Goal: Download file/media

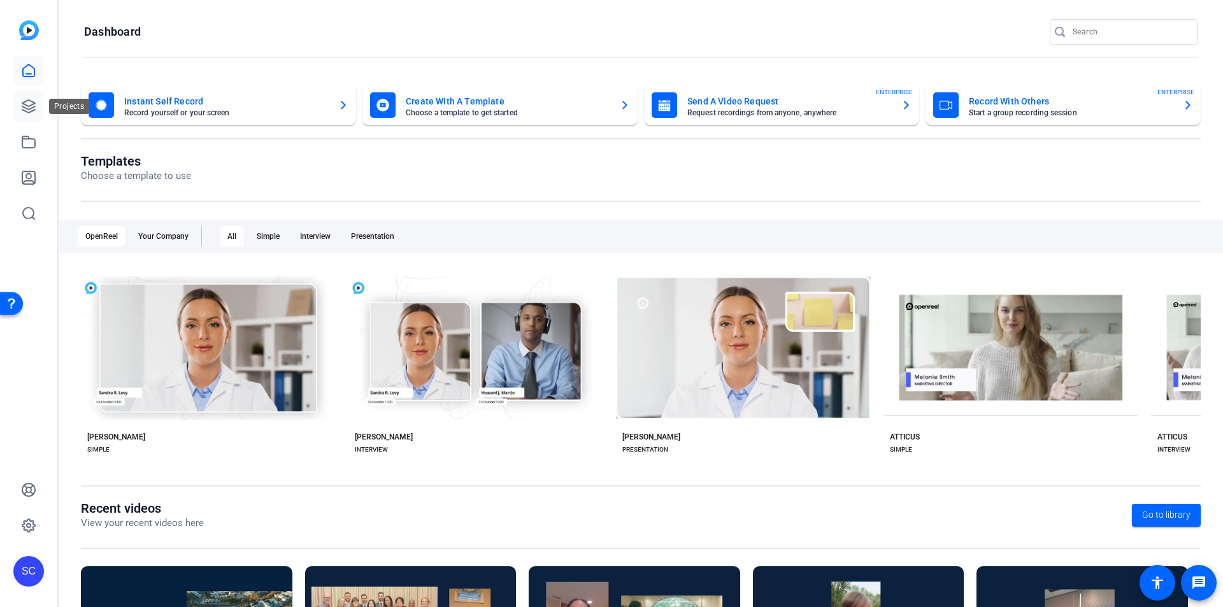
click at [25, 101] on icon at bounding box center [28, 106] width 13 height 13
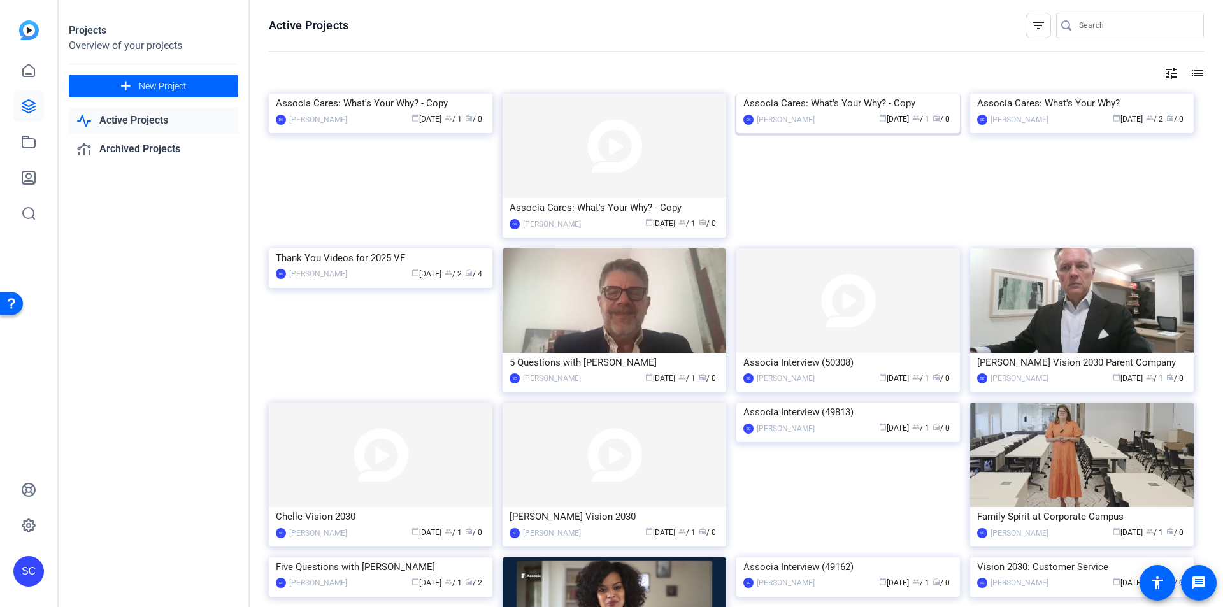
click at [835, 94] on img at bounding box center [848, 94] width 224 height 0
click at [428, 248] on img at bounding box center [381, 248] width 224 height 0
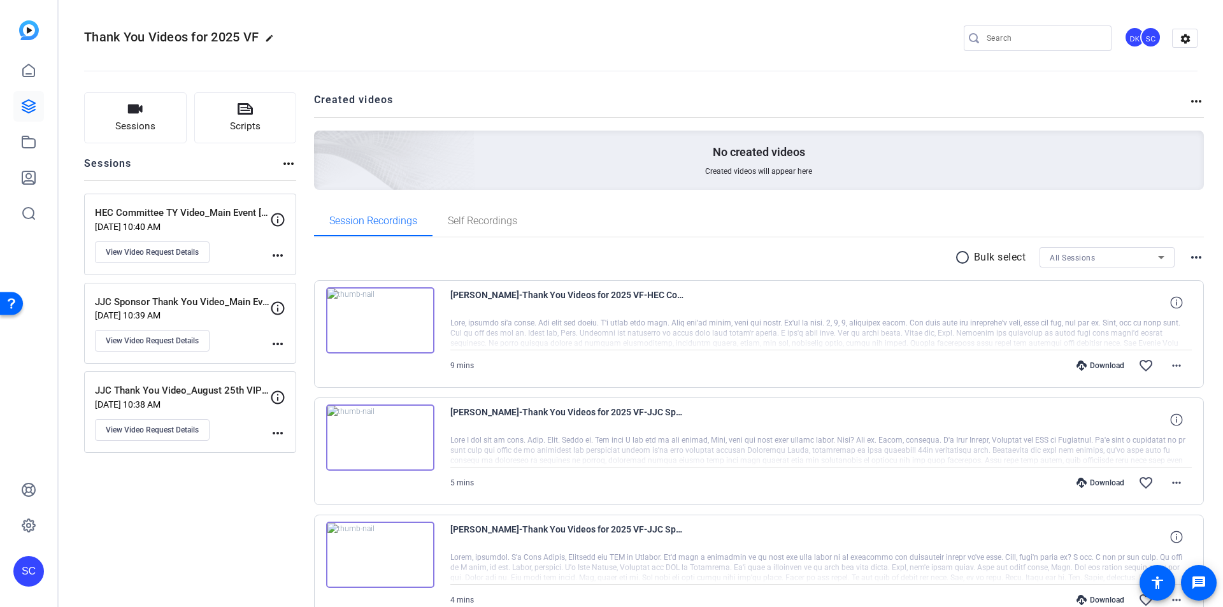
click at [1189, 257] on mat-icon "more_horiz" at bounding box center [1196, 257] width 15 height 15
click at [1166, 368] on div at bounding box center [611, 303] width 1223 height 607
click at [1169, 367] on mat-icon "more_horiz" at bounding box center [1176, 365] width 15 height 15
click at [838, 209] on div at bounding box center [611, 303] width 1223 height 607
click at [34, 108] on icon at bounding box center [28, 106] width 15 height 15
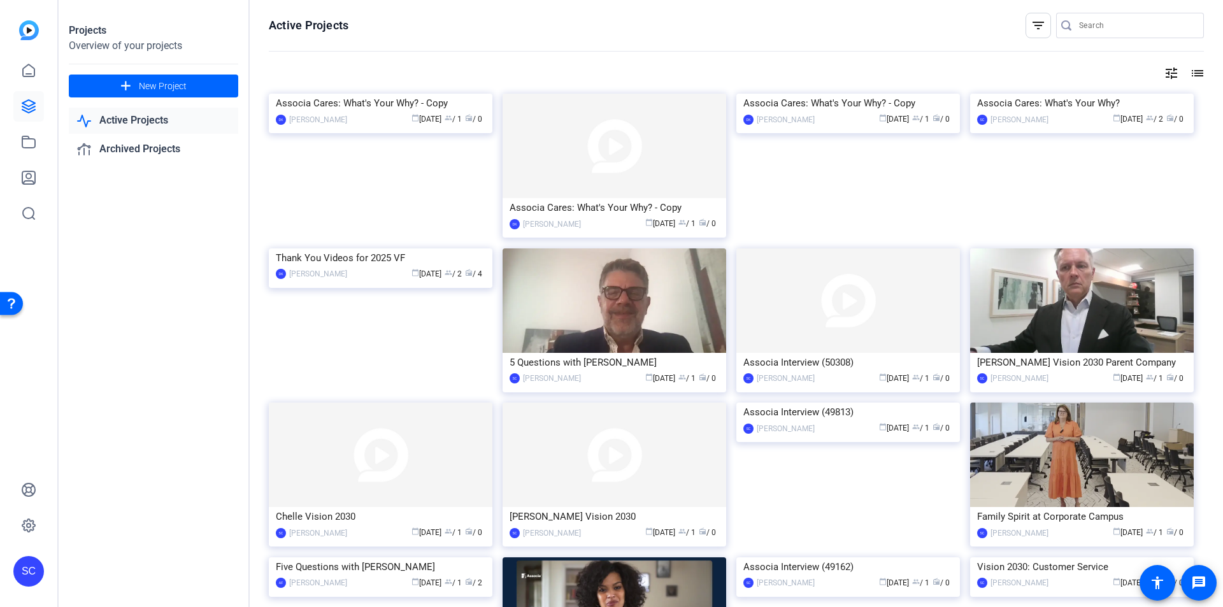
click at [114, 124] on link "Active Projects" at bounding box center [153, 121] width 169 height 26
click at [36, 143] on link at bounding box center [28, 142] width 31 height 31
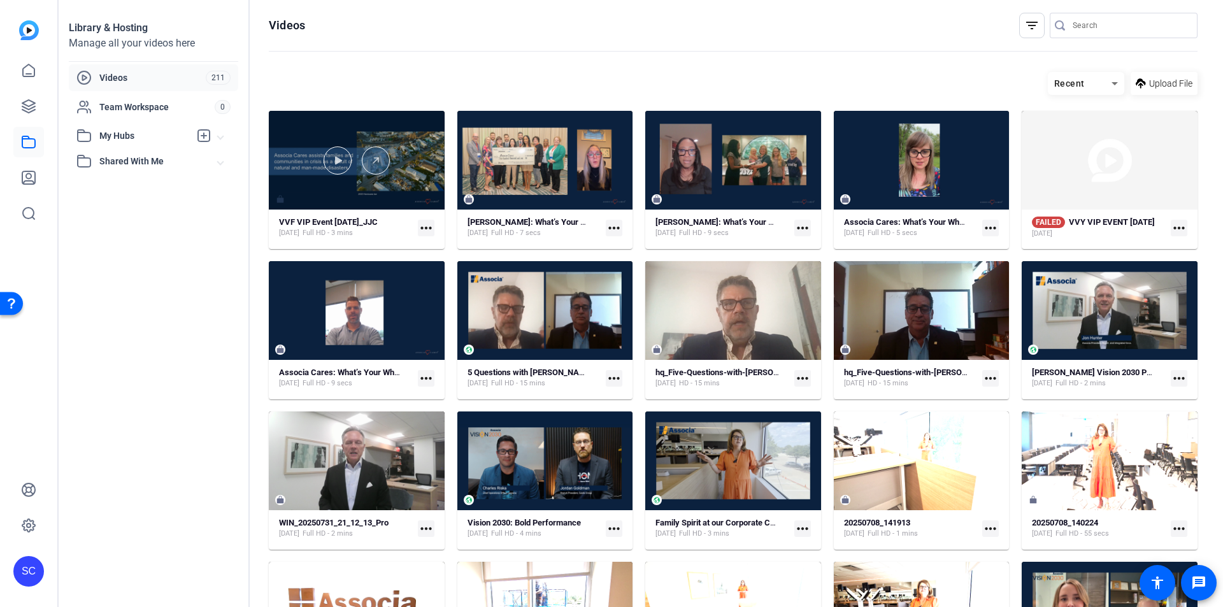
click at [380, 196] on div at bounding box center [357, 160] width 176 height 99
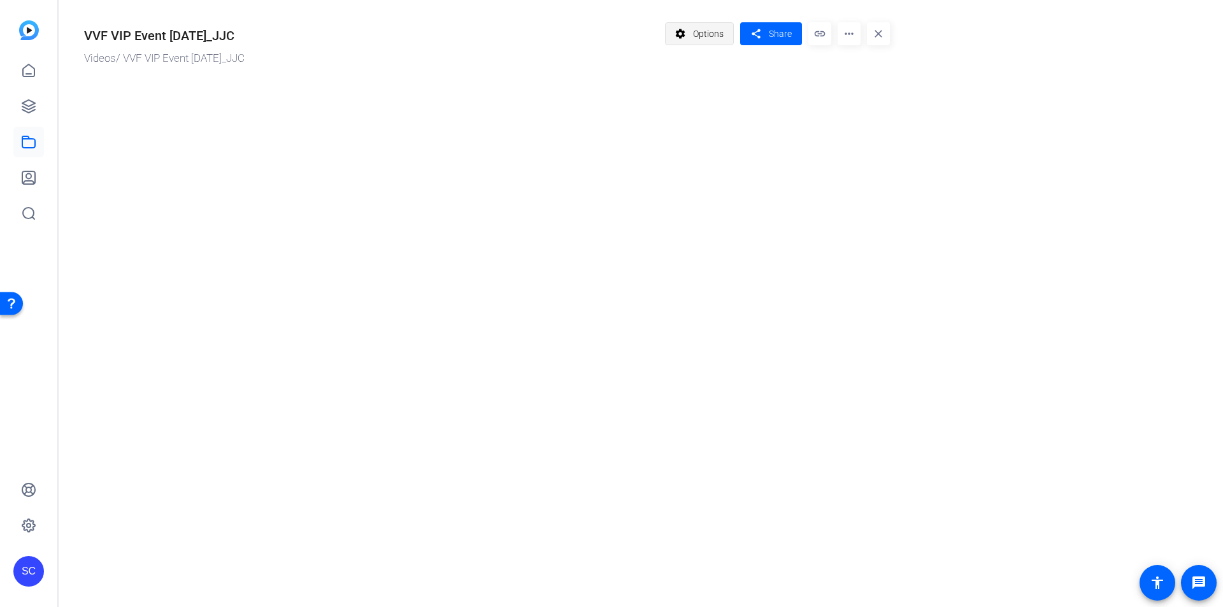
click at [697, 32] on span "Options" at bounding box center [708, 34] width 31 height 24
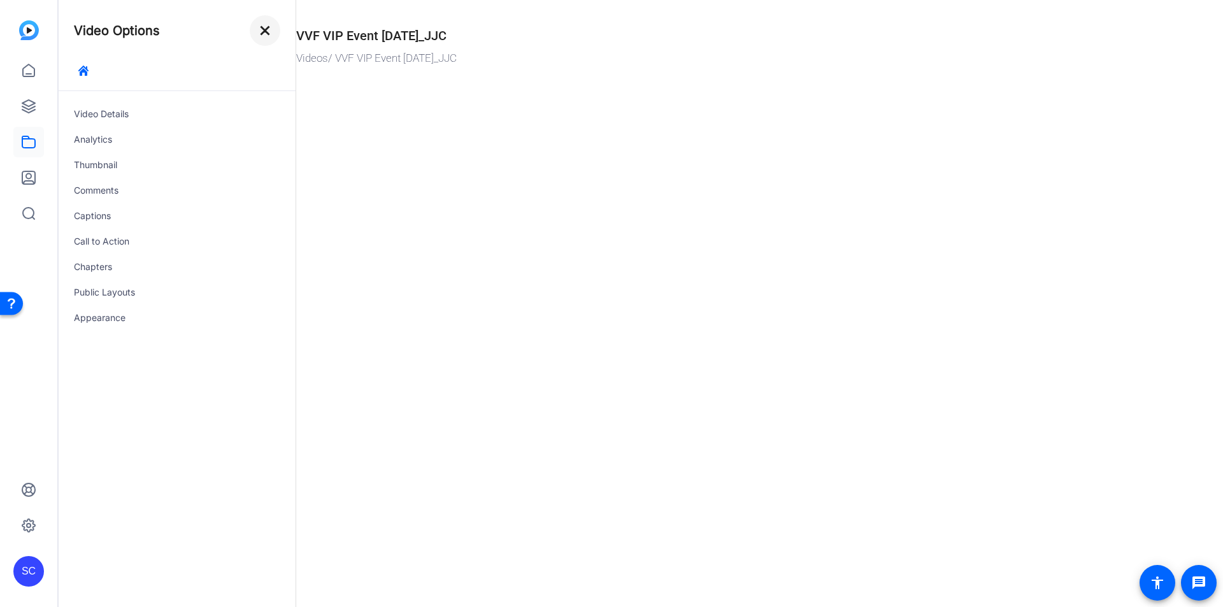
click at [264, 33] on mat-icon "close" at bounding box center [264, 30] width 15 height 15
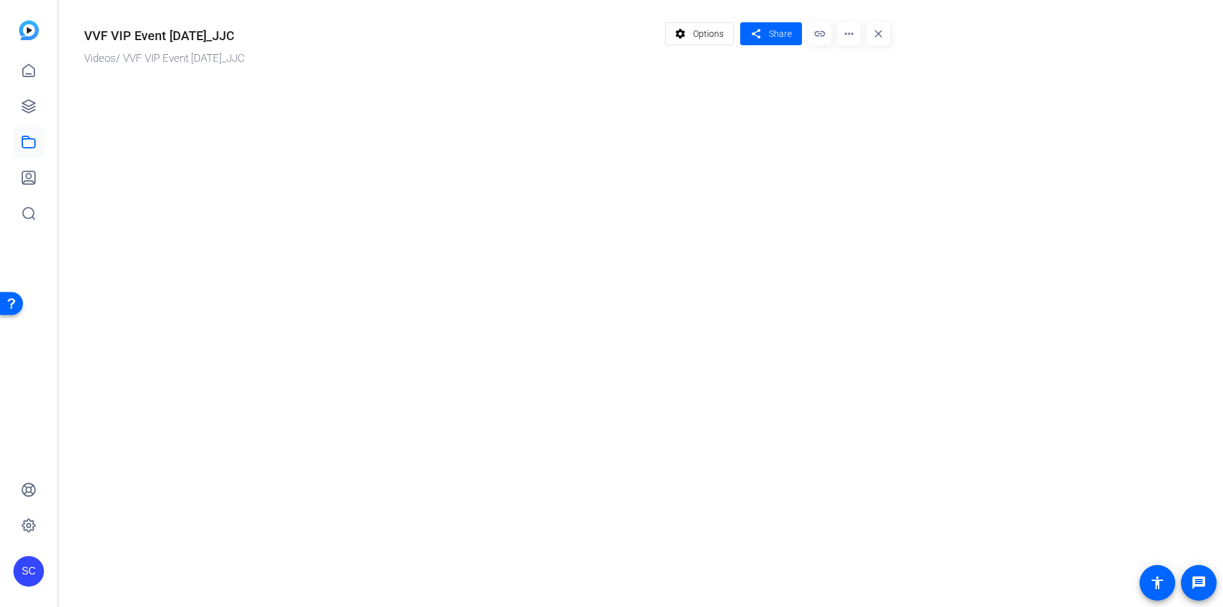
click at [854, 38] on mat-icon "more_horiz" at bounding box center [849, 33] width 23 height 23
click at [801, 120] on div at bounding box center [611, 303] width 1223 height 607
click at [680, 37] on mat-icon "settings" at bounding box center [681, 34] width 16 height 24
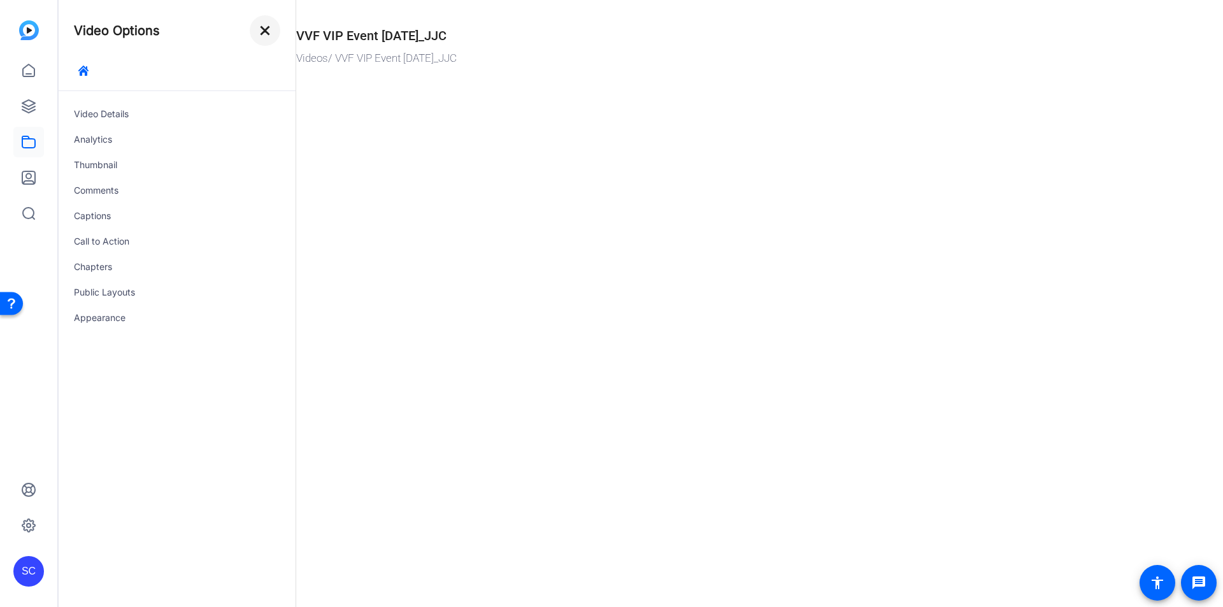
click at [262, 34] on mat-icon "close" at bounding box center [264, 30] width 15 height 15
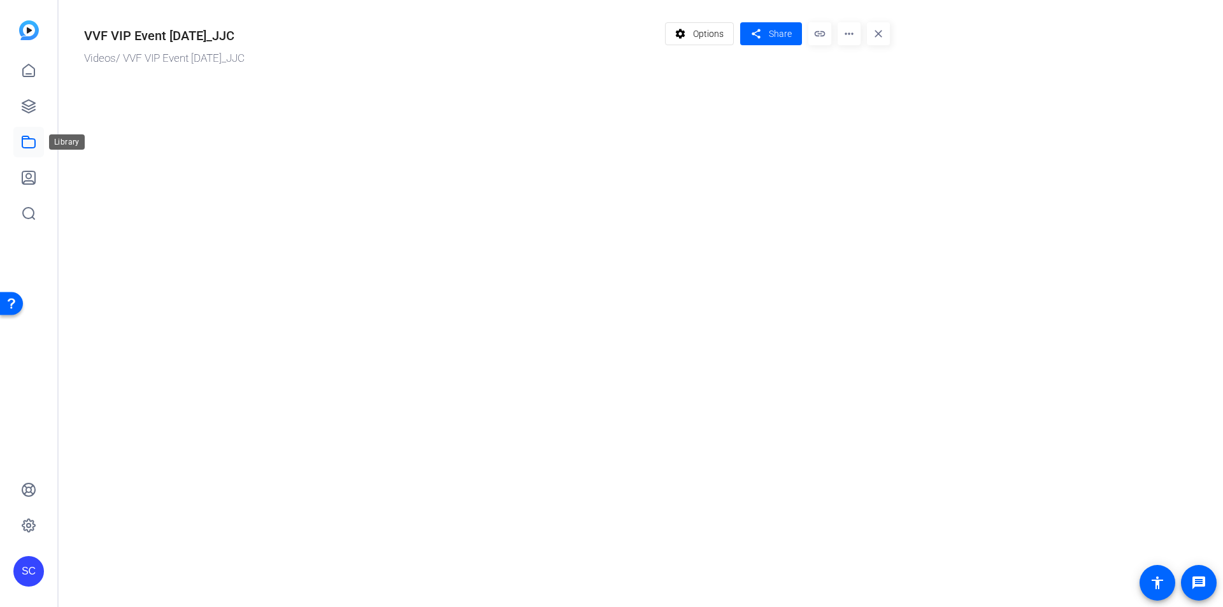
click at [36, 142] on link at bounding box center [28, 142] width 31 height 31
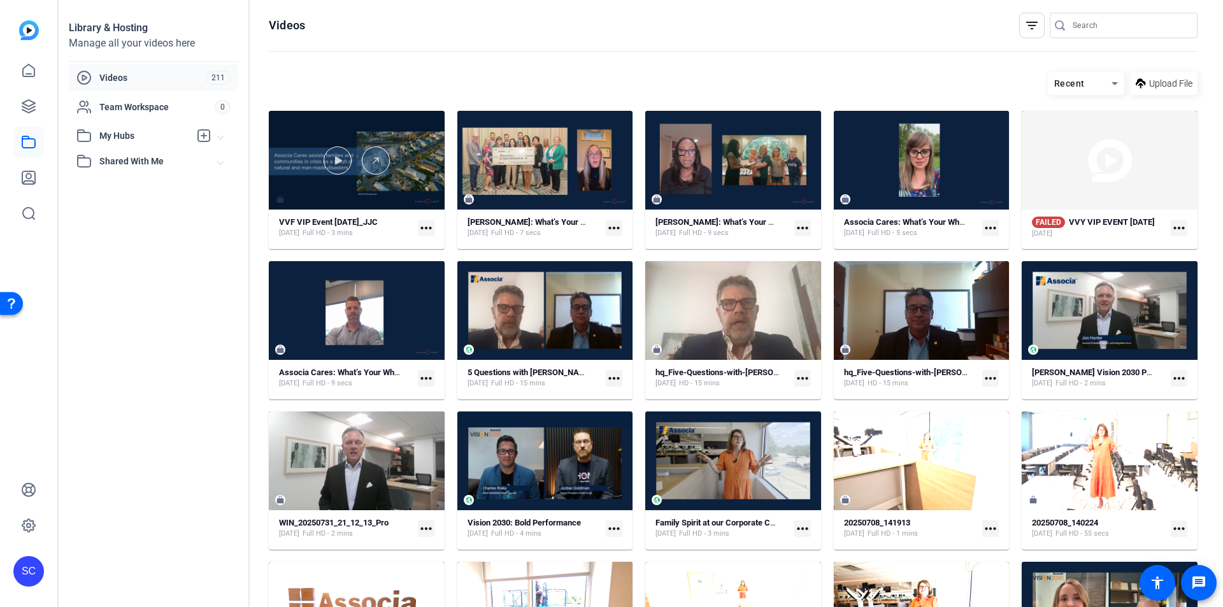
click at [392, 177] on div at bounding box center [357, 160] width 176 height 99
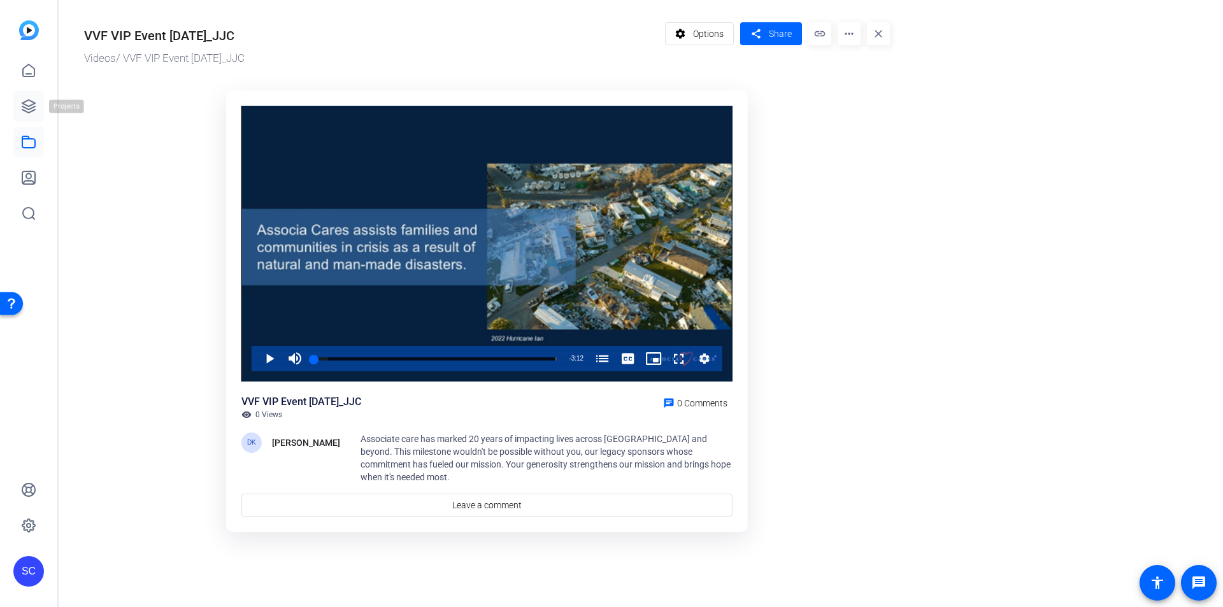
click at [28, 103] on icon at bounding box center [28, 106] width 15 height 15
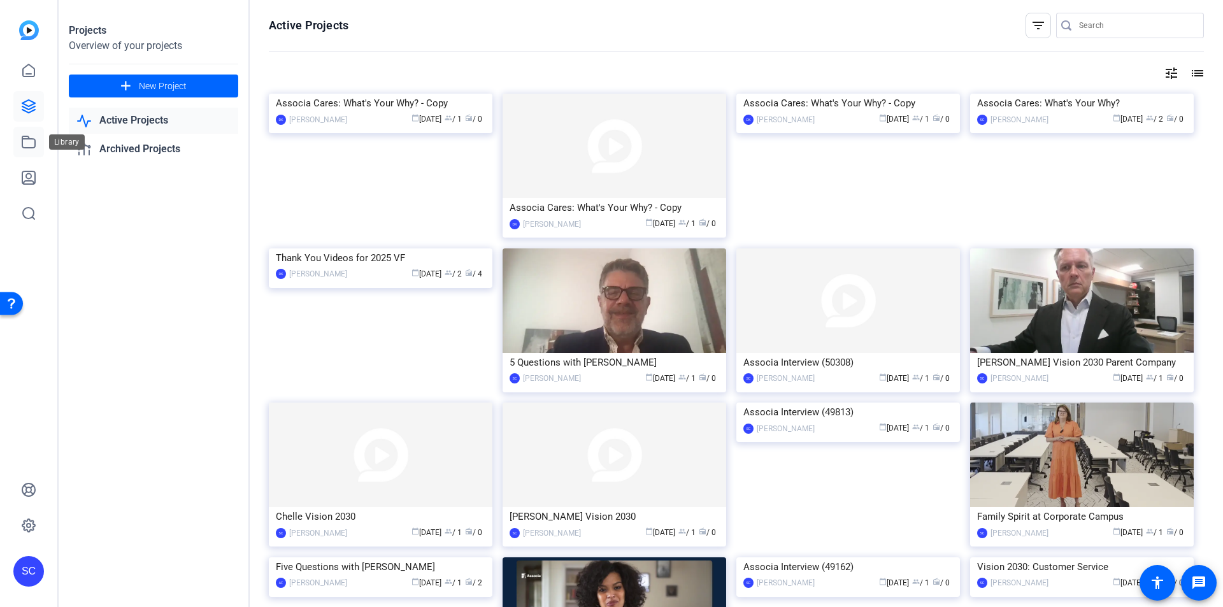
click at [27, 150] on link at bounding box center [28, 142] width 31 height 31
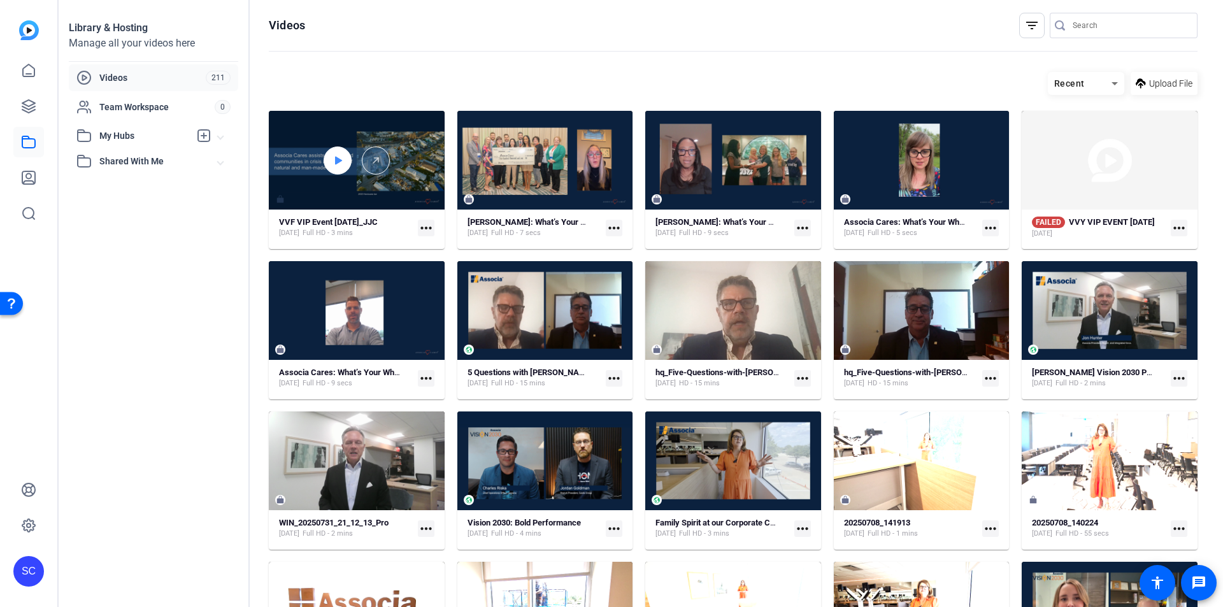
click at [344, 162] on div at bounding box center [338, 160] width 28 height 28
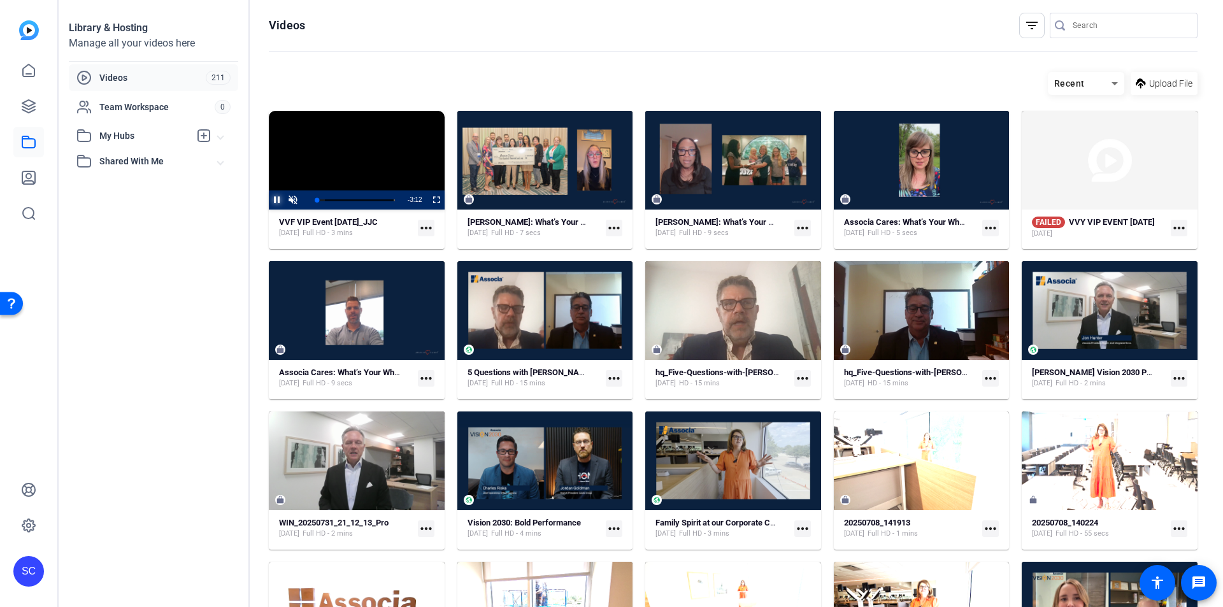
click at [269, 197] on span "Video Player" at bounding box center [269, 199] width 0 height 19
click at [288, 200] on span "Video Player" at bounding box center [293, 200] width 16 height 0
click at [429, 199] on span "Video Player" at bounding box center [429, 199] width 0 height 19
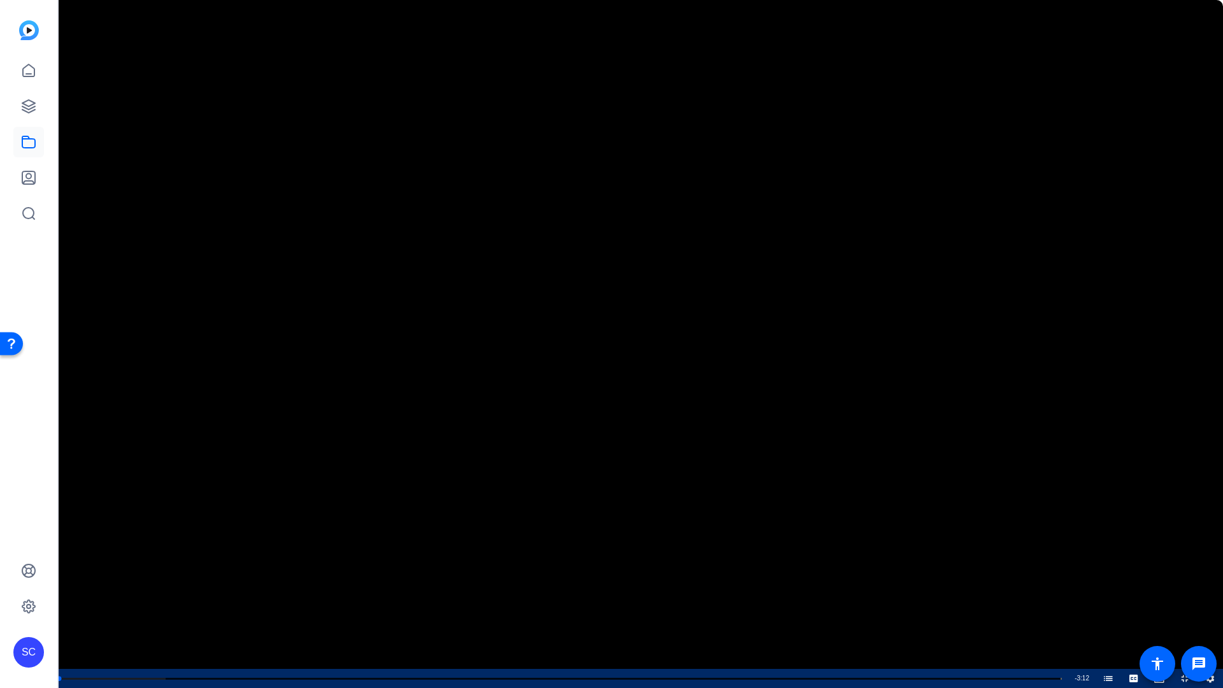
click at [0, 606] on span "Video Player" at bounding box center [0, 678] width 0 height 19
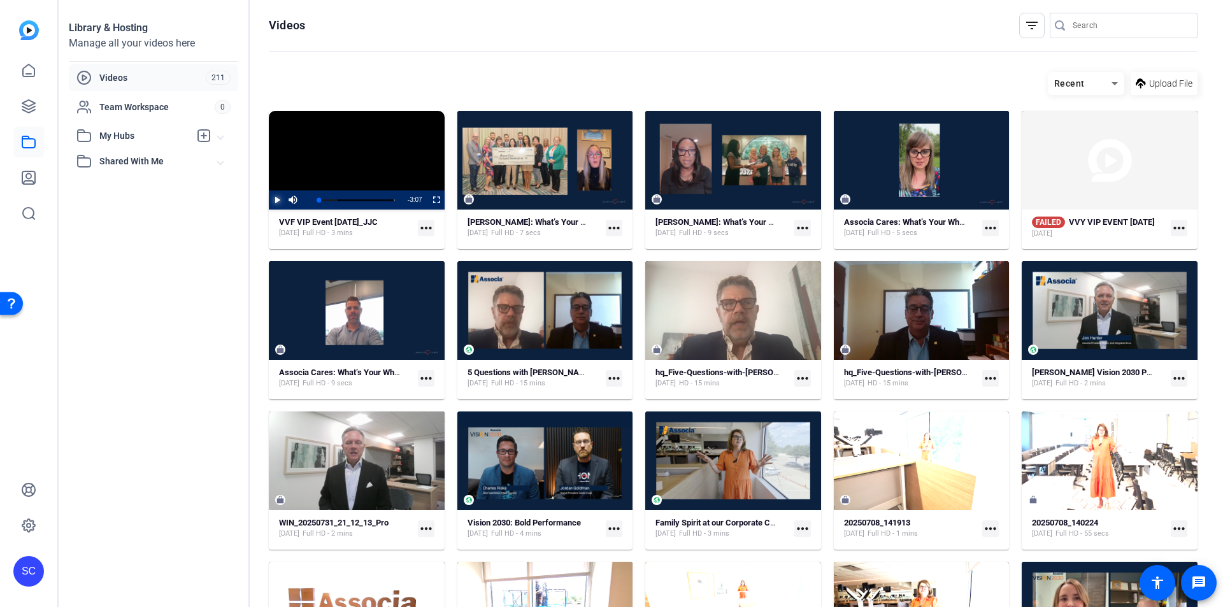
click at [269, 201] on span "Video Player" at bounding box center [269, 199] width 0 height 19
click at [429, 197] on span "Video Player" at bounding box center [429, 199] width 0 height 19
click at [346, 199] on div "1:22" at bounding box center [334, 200] width 34 height 3
click at [429, 199] on span "Video Player" at bounding box center [429, 199] width 0 height 19
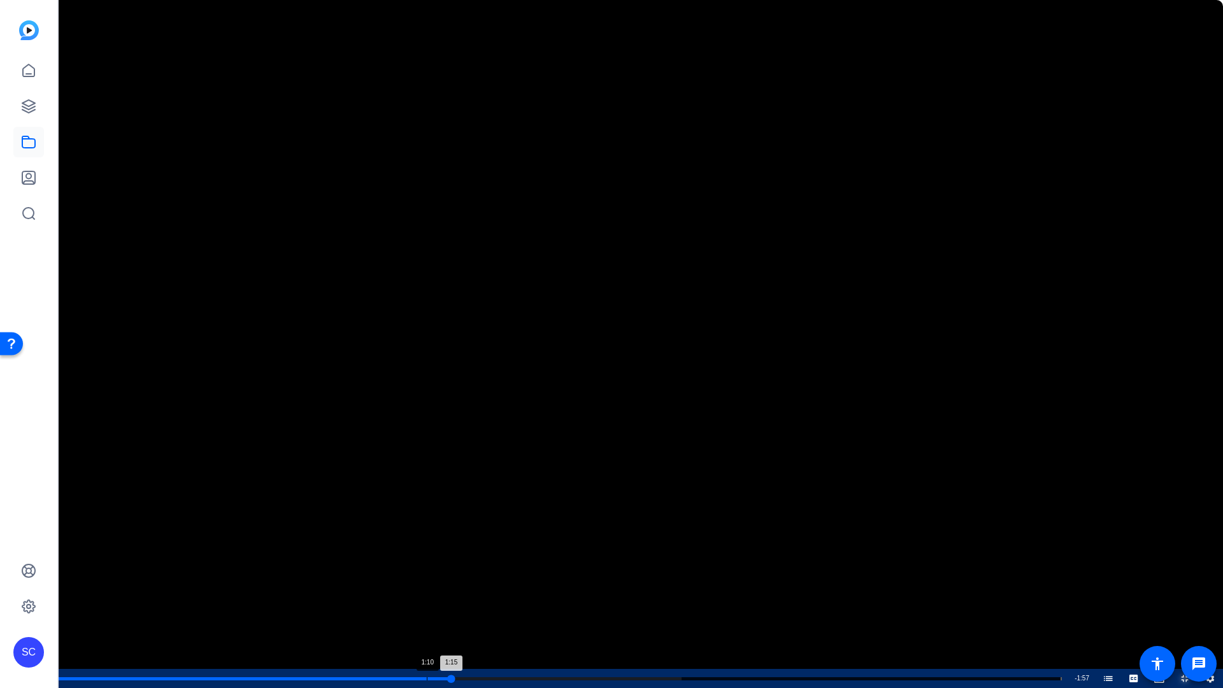
click at [427, 606] on div "Loaded : 62.16% 1:10 1:15 The 20th Anniversary Celebration (00:00)" at bounding box center [559, 678] width 1017 height 19
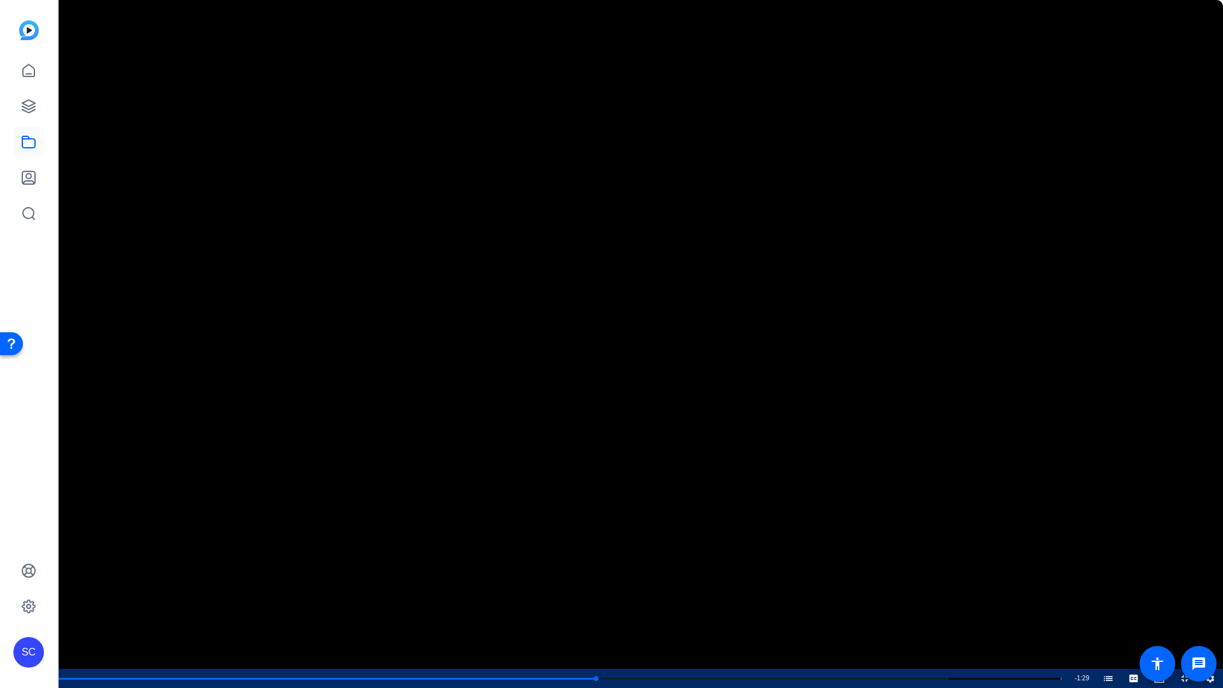
click at [0, 606] on span "Video Player" at bounding box center [0, 678] width 0 height 19
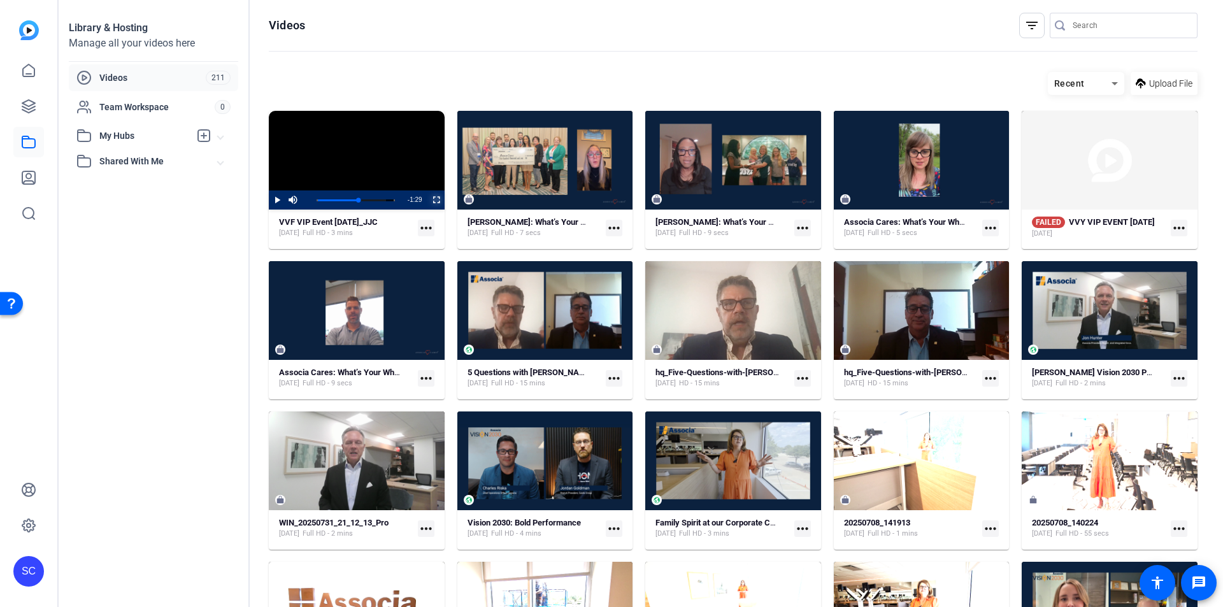
click at [429, 196] on span "Video Player" at bounding box center [429, 199] width 0 height 19
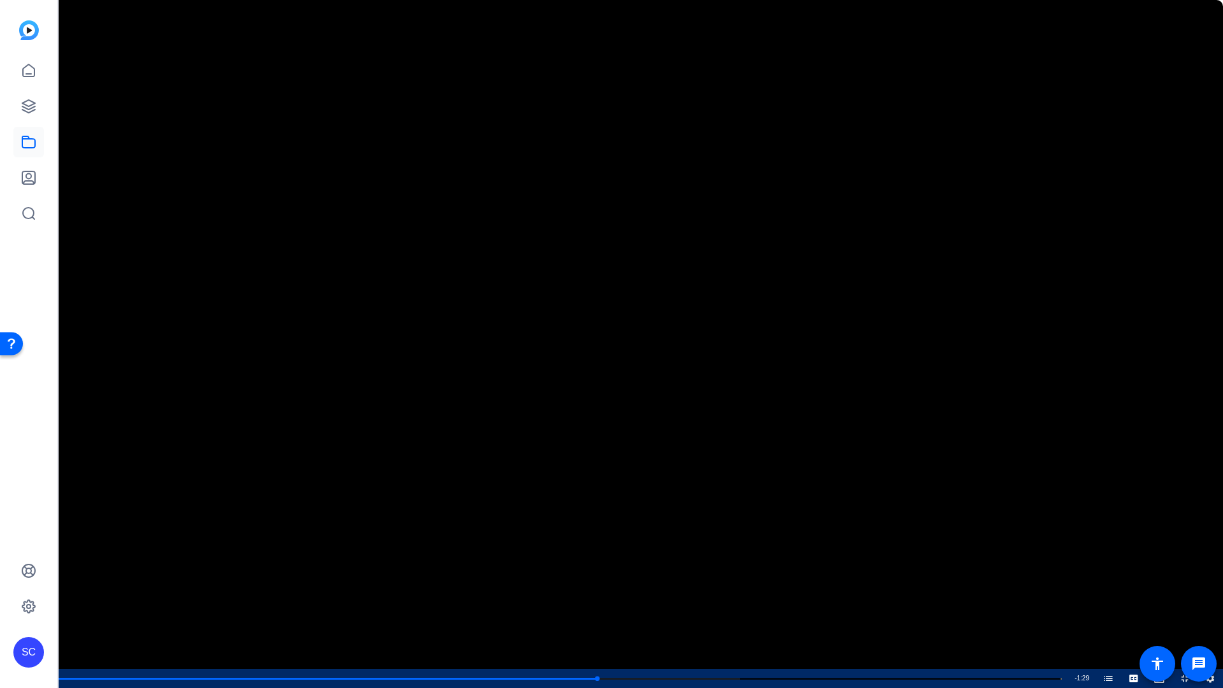
click at [0, 606] on span "Video Player" at bounding box center [0, 678] width 0 height 19
click at [709, 606] on div "Loaded : 88.70% 2:05 1:45 The 20th Anniversary Celebration (00:00)" at bounding box center [559, 678] width 1017 height 19
click at [0, 606] on span "Video Player" at bounding box center [0, 678] width 0 height 19
click at [929, 606] on div "Loaded : 98.64% 2:47 2:07 The 20th Anniversary Celebration (00:00)" at bounding box center [559, 678] width 1017 height 19
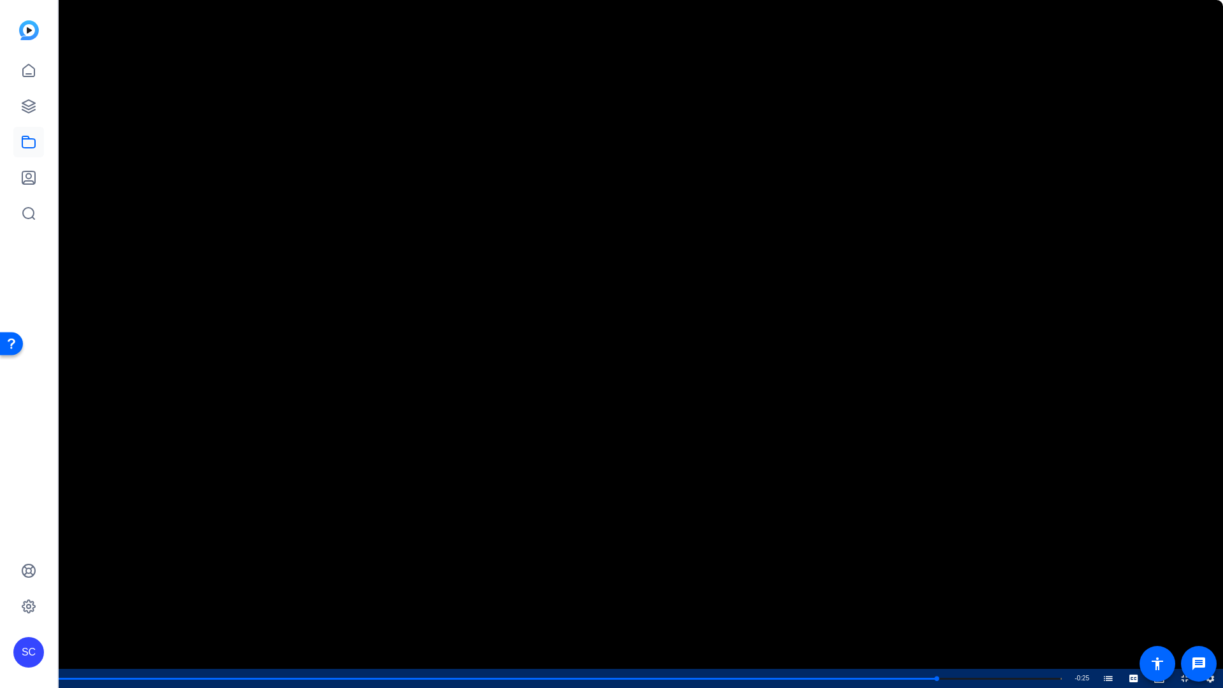
click at [0, 606] on span "Video Player" at bounding box center [0, 678] width 0 height 19
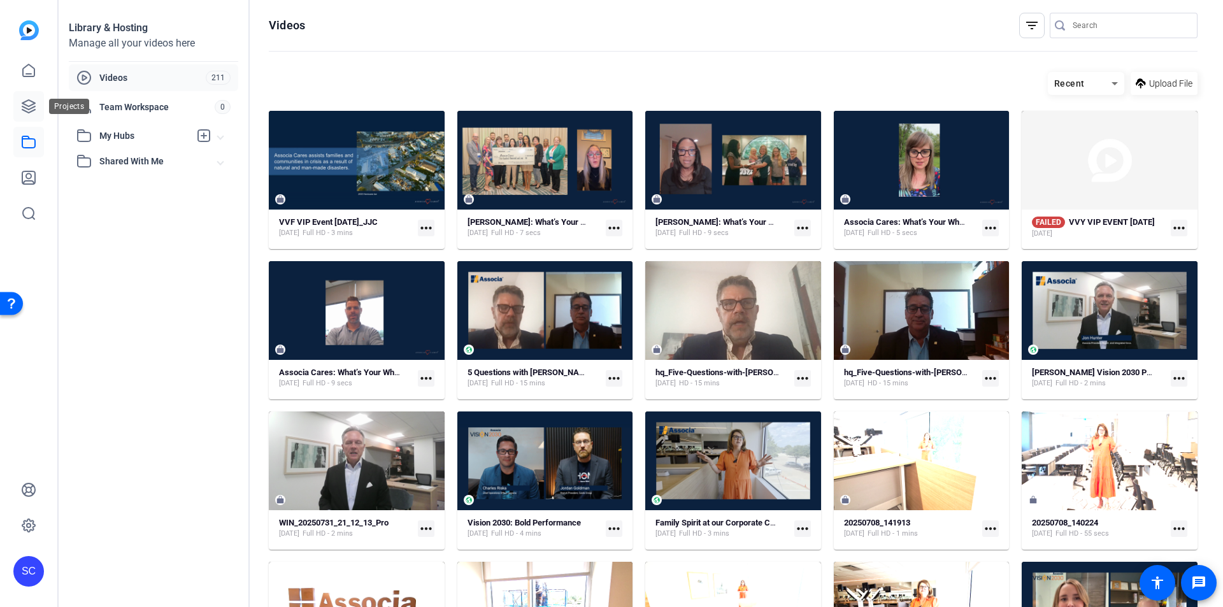
click at [20, 104] on link at bounding box center [28, 106] width 31 height 31
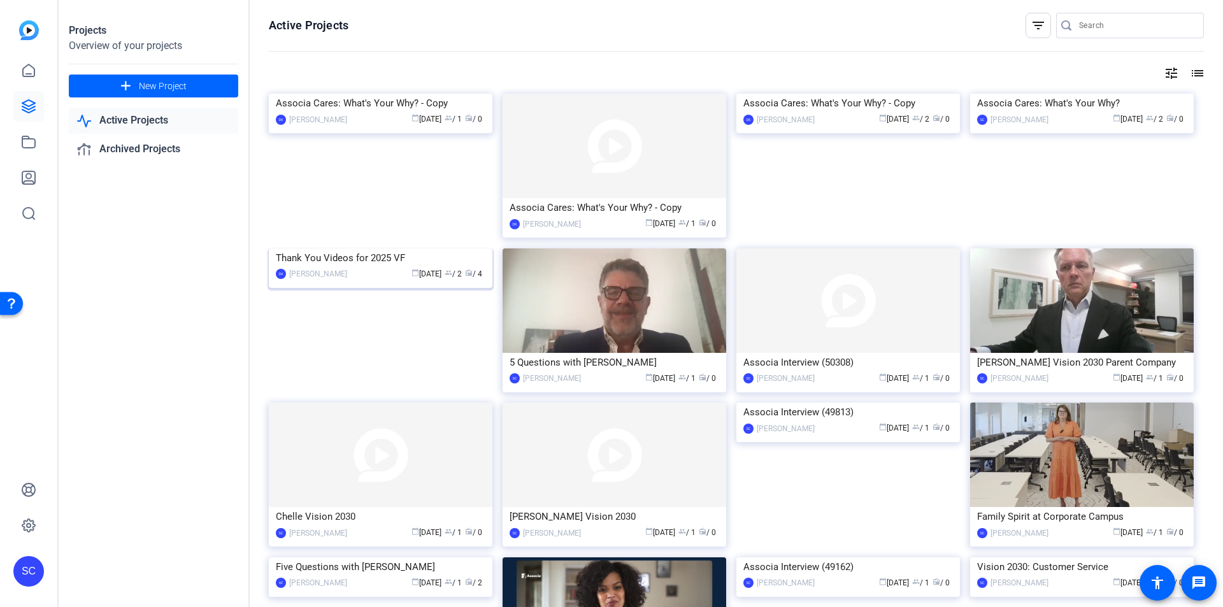
click at [375, 248] on img at bounding box center [381, 248] width 224 height 0
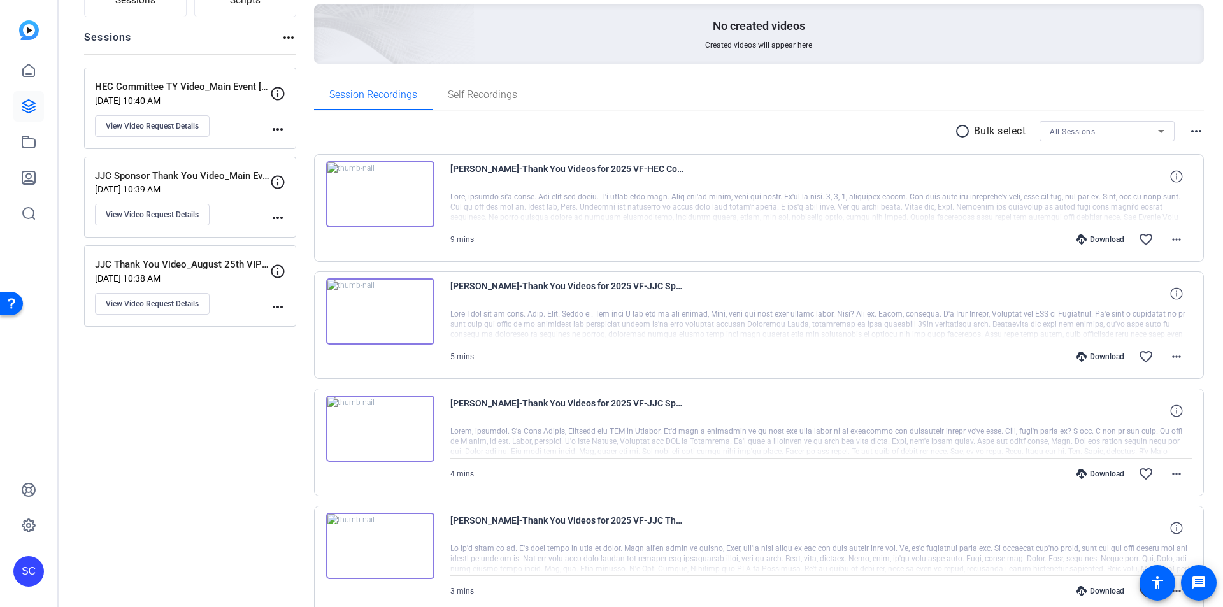
scroll to position [189, 0]
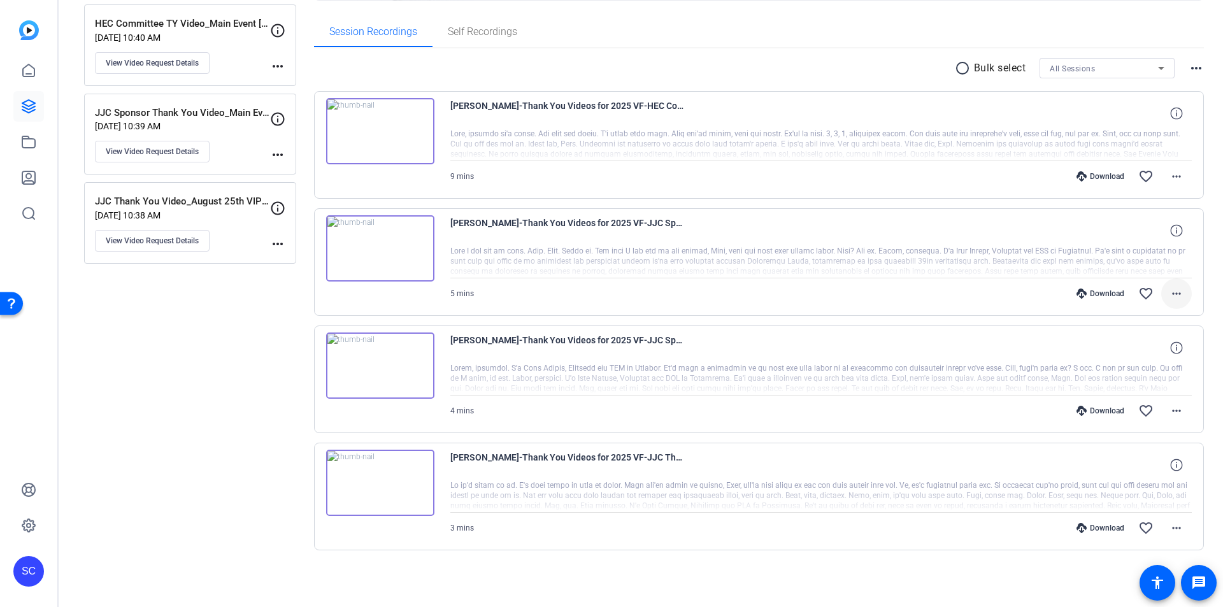
click at [1171, 293] on mat-icon "more_horiz" at bounding box center [1176, 293] width 15 height 15
click at [1211, 273] on div at bounding box center [611, 303] width 1223 height 607
click at [218, 198] on p "JJC Thank You Video_August 25th VIP Event" at bounding box center [182, 201] width 175 height 15
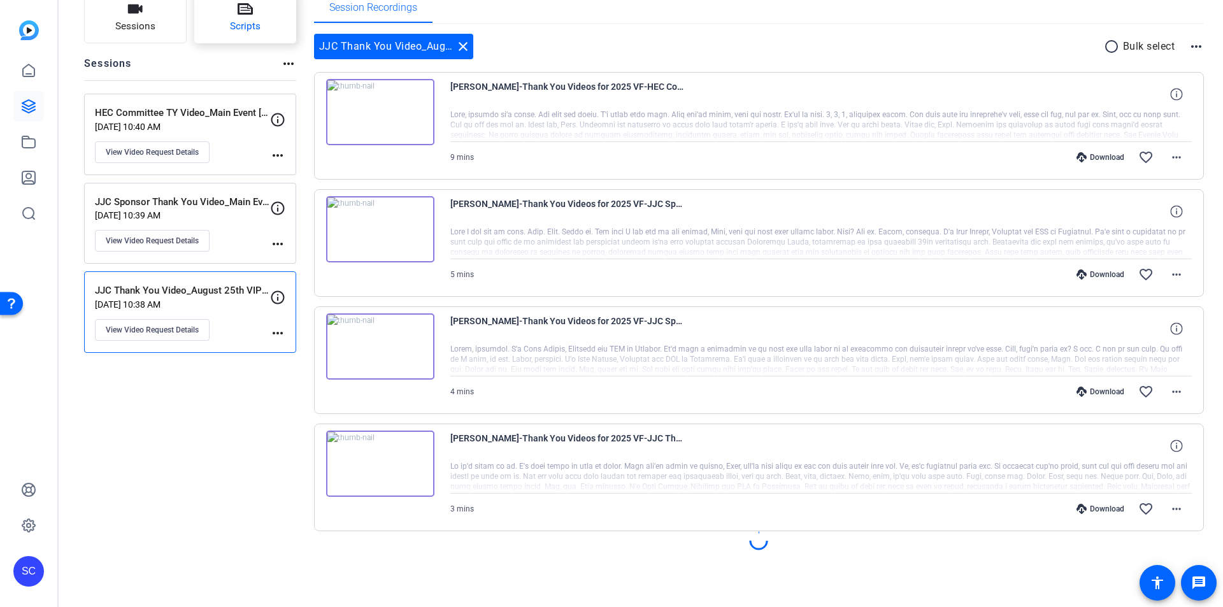
scroll to position [0, 0]
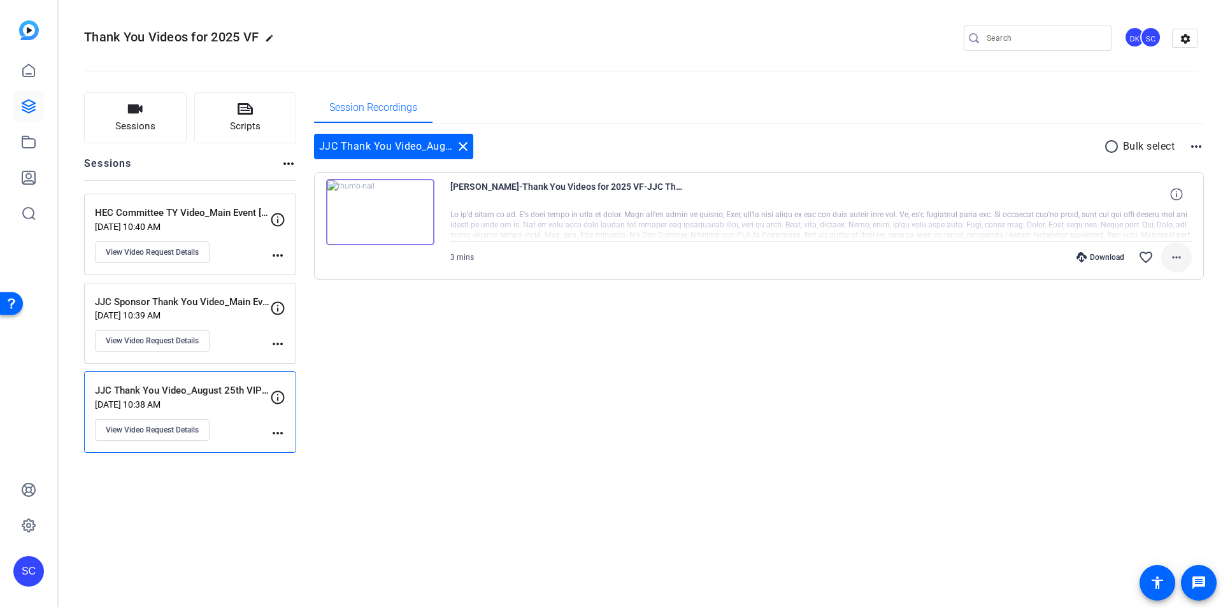
click at [1180, 255] on mat-icon "more_horiz" at bounding box center [1176, 257] width 15 height 15
click at [1196, 139] on div at bounding box center [611, 303] width 1223 height 607
click at [1195, 142] on mat-icon "more_horiz" at bounding box center [1196, 146] width 15 height 15
click at [1053, 417] on div at bounding box center [611, 303] width 1223 height 607
click at [1176, 252] on mat-icon "more_horiz" at bounding box center [1176, 257] width 15 height 15
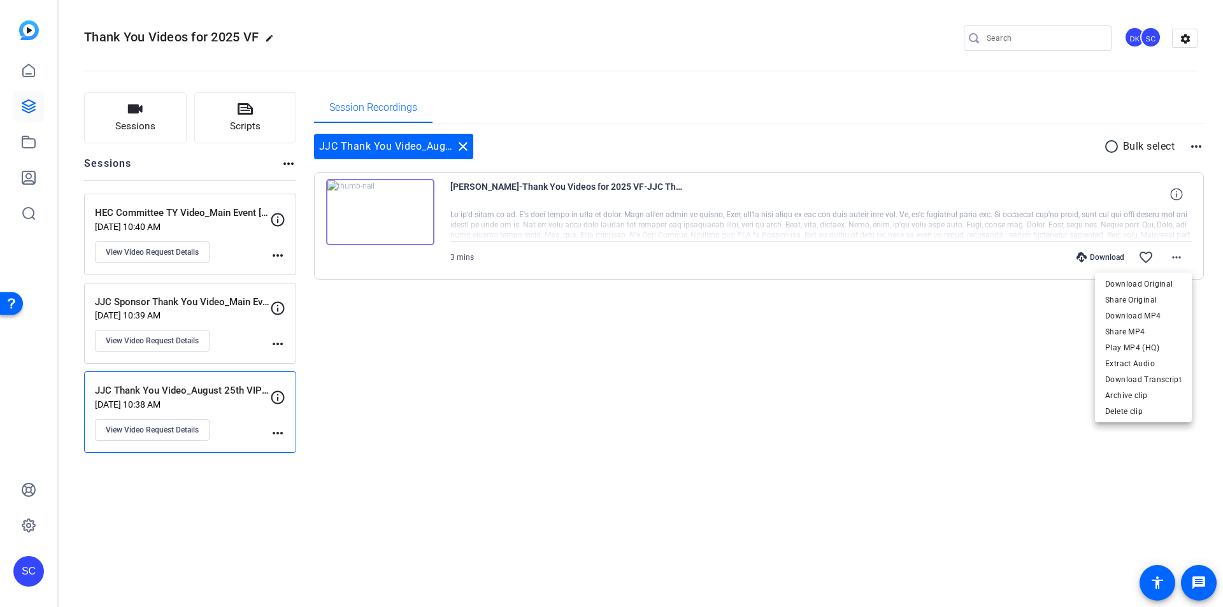
click at [925, 413] on div at bounding box center [611, 303] width 1223 height 607
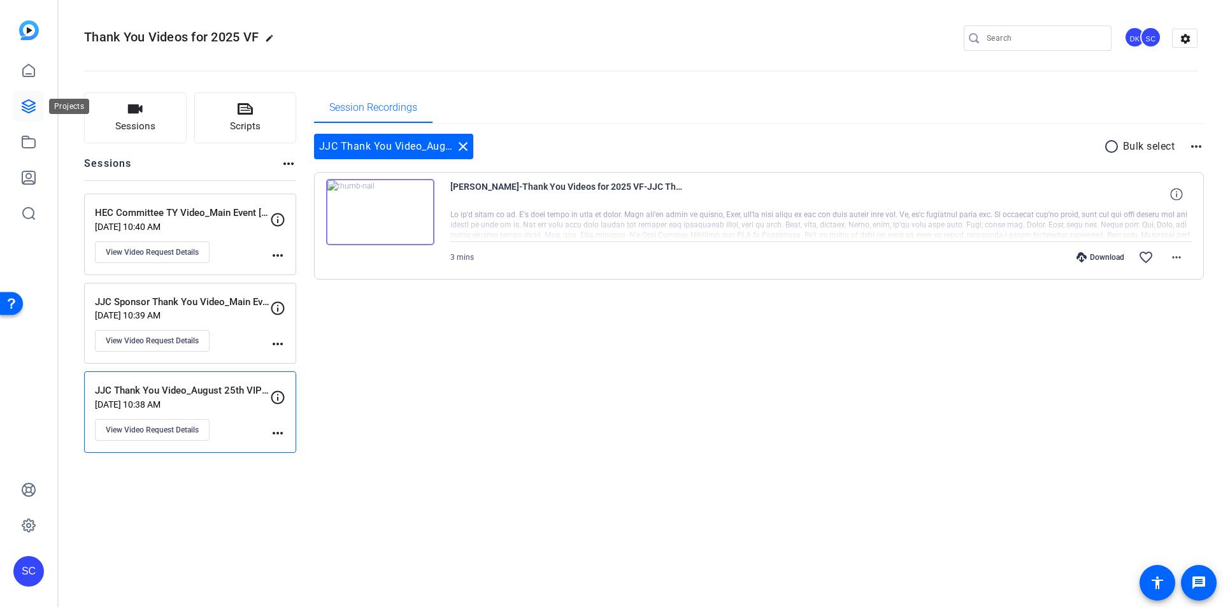
click at [33, 91] on link at bounding box center [28, 106] width 31 height 31
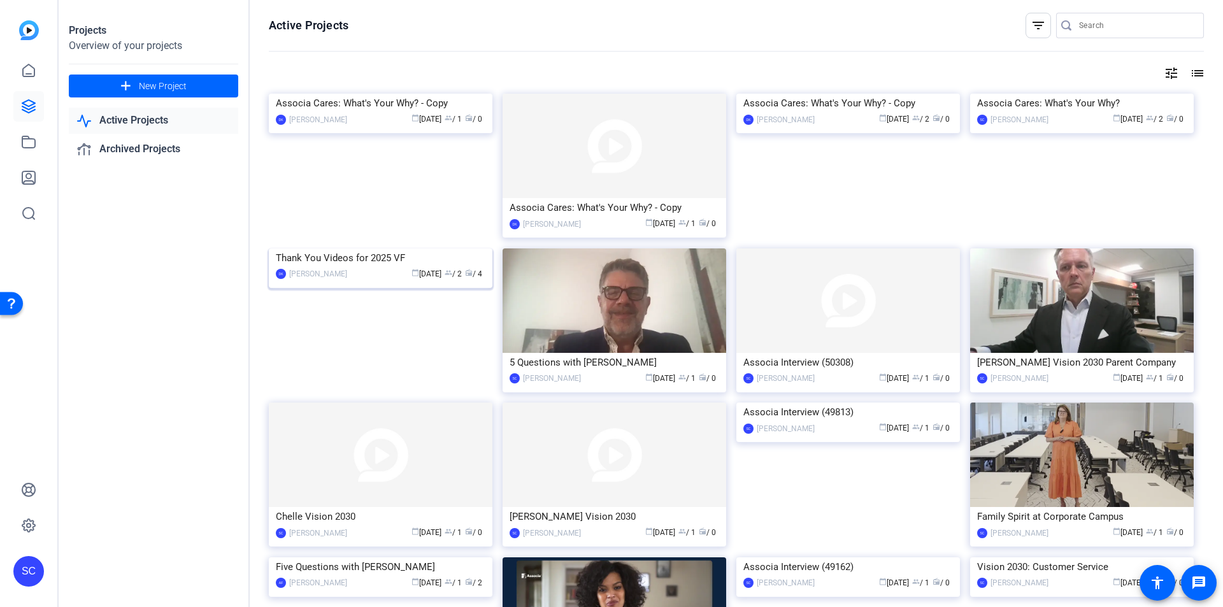
click at [411, 248] on img at bounding box center [381, 248] width 224 height 0
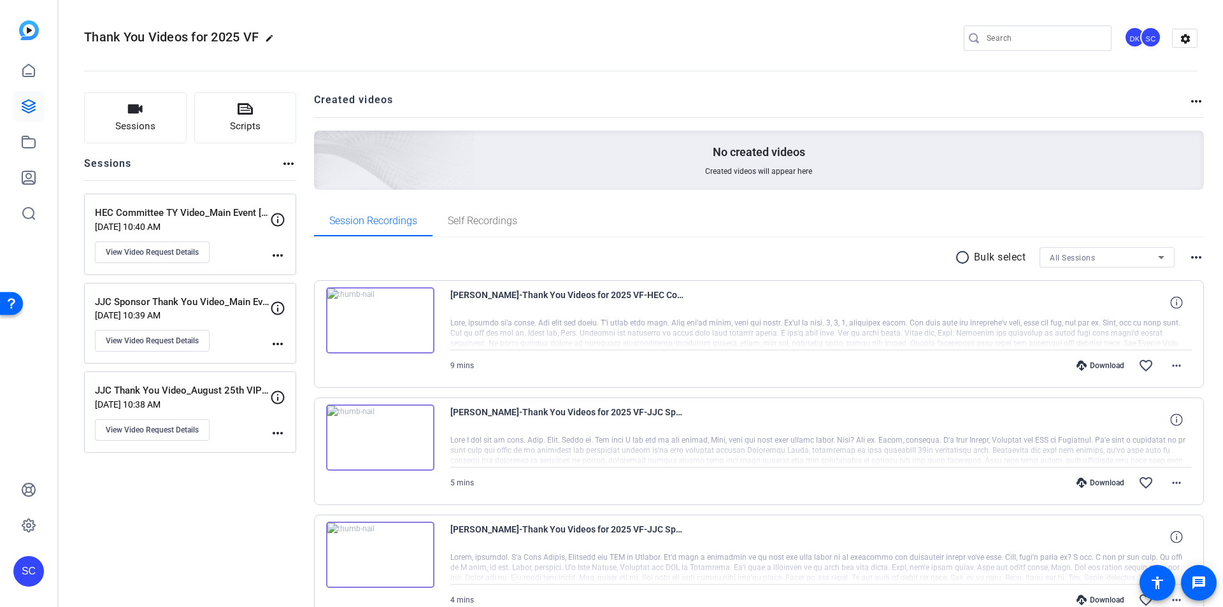
click at [206, 225] on p "Aug 08, 2025 @ 10:40 AM" at bounding box center [182, 227] width 175 height 10
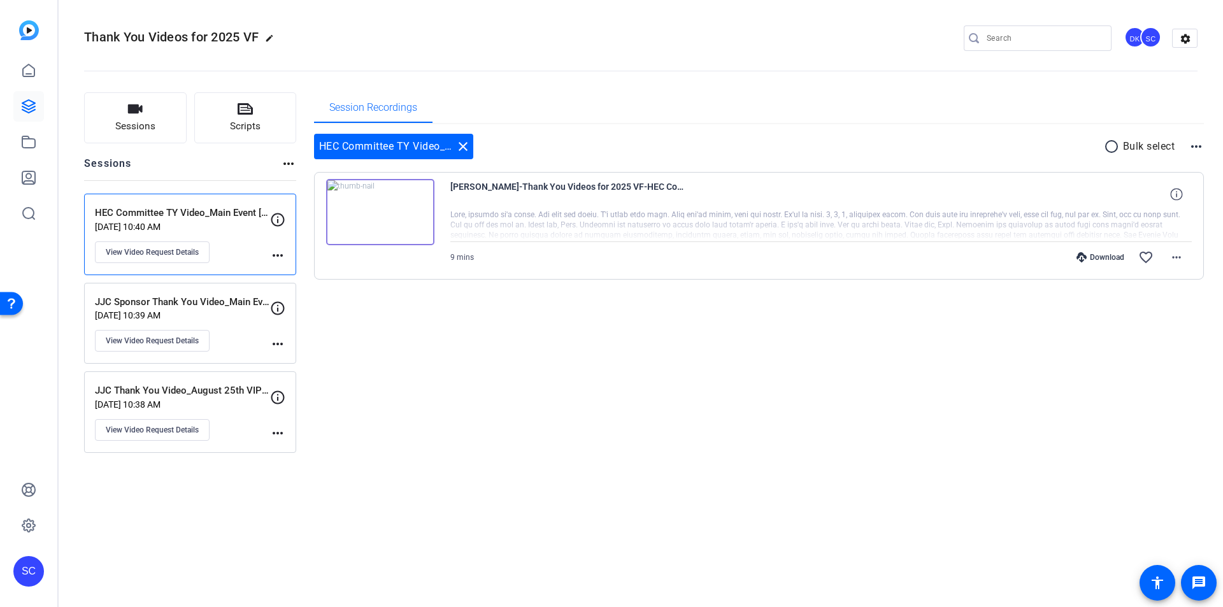
click at [161, 311] on p "Aug 08, 2025 @ 10:39 AM" at bounding box center [182, 315] width 175 height 10
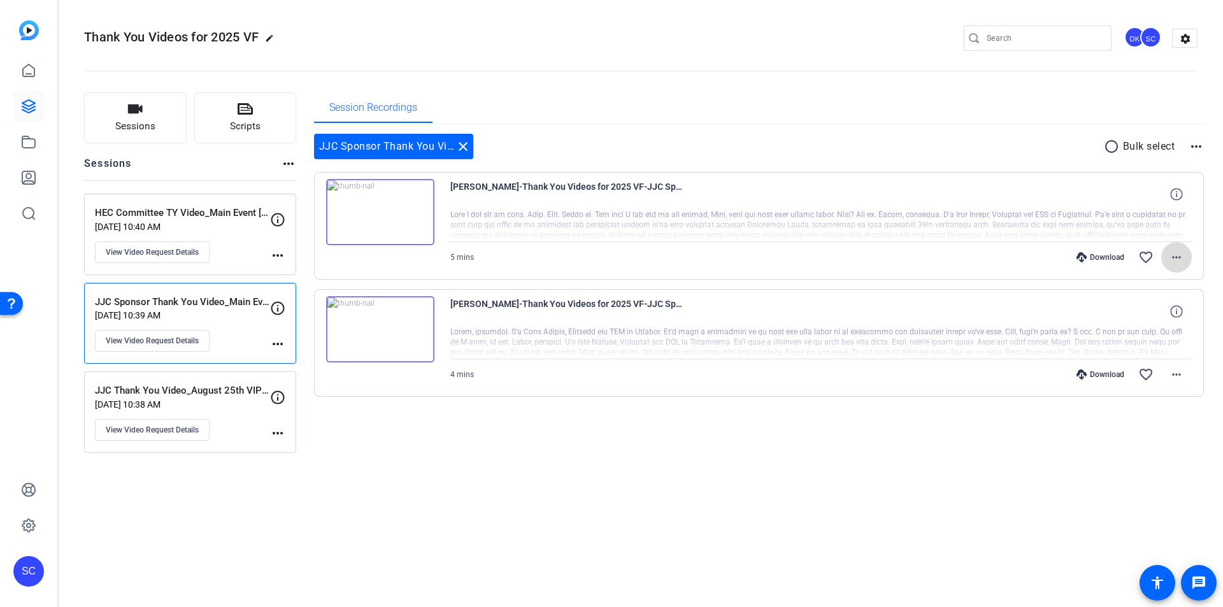
click at [1183, 253] on mat-icon "more_horiz" at bounding box center [1176, 257] width 15 height 15
click at [1199, 143] on div at bounding box center [611, 303] width 1223 height 607
click at [1199, 144] on mat-icon "more_horiz" at bounding box center [1196, 146] width 15 height 15
click at [892, 127] on div at bounding box center [611, 303] width 1223 height 607
click at [1178, 258] on mat-icon "more_horiz" at bounding box center [1176, 257] width 15 height 15
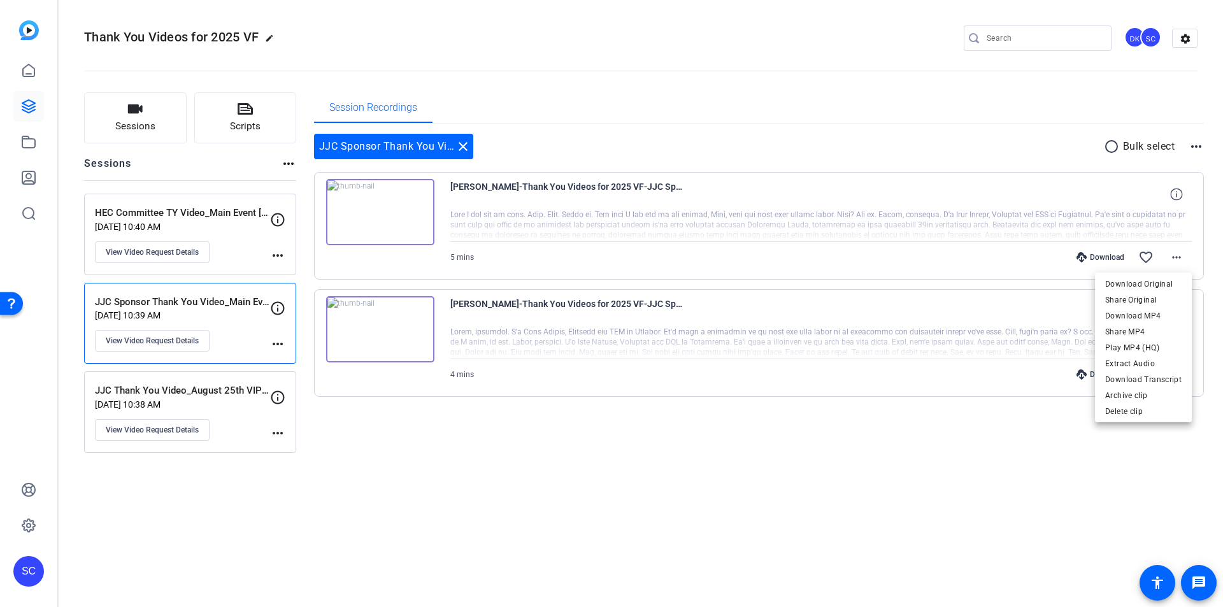
click at [1107, 541] on div at bounding box center [611, 303] width 1223 height 607
click at [1177, 371] on mat-icon "more_horiz" at bounding box center [1176, 374] width 15 height 15
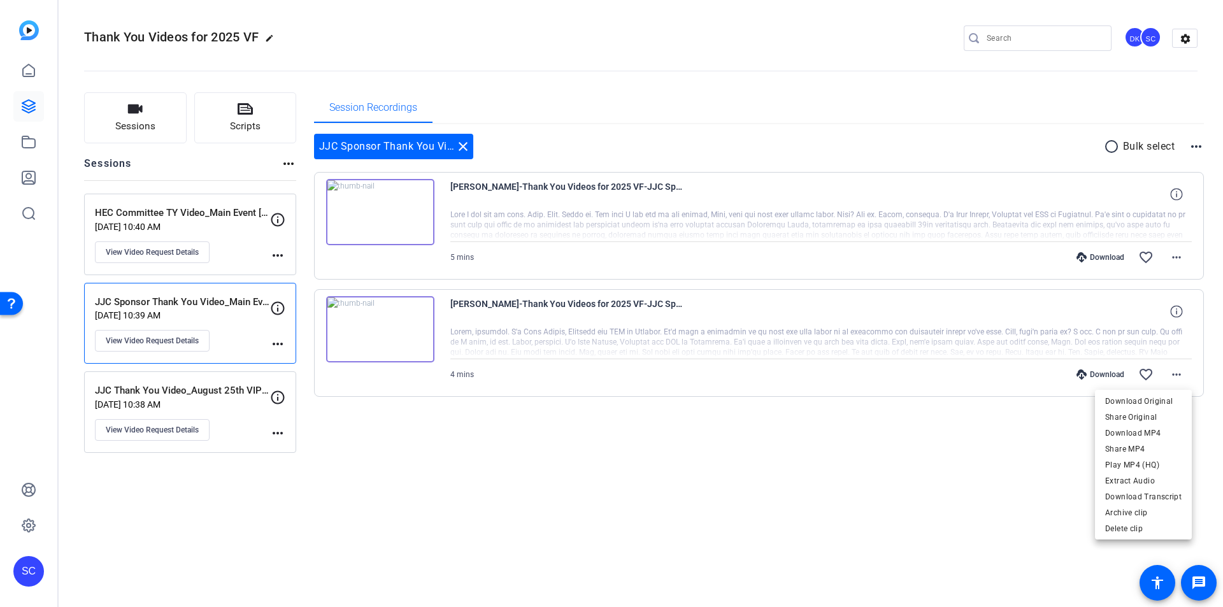
click at [920, 487] on div at bounding box center [611, 303] width 1223 height 607
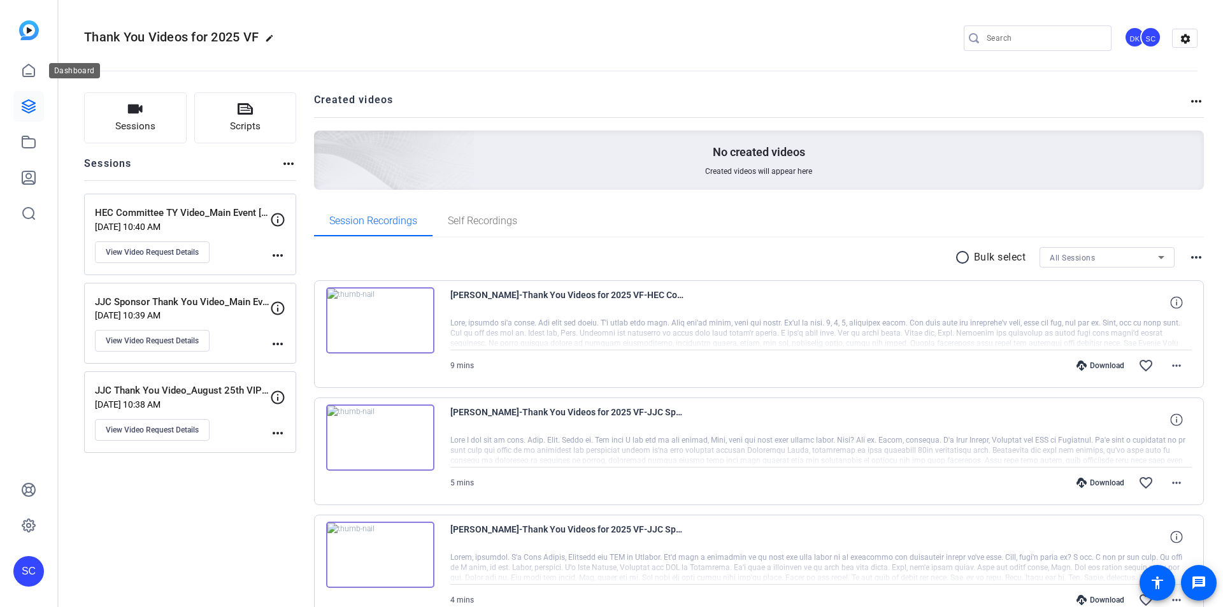
click at [26, 66] on icon at bounding box center [28, 70] width 11 height 12
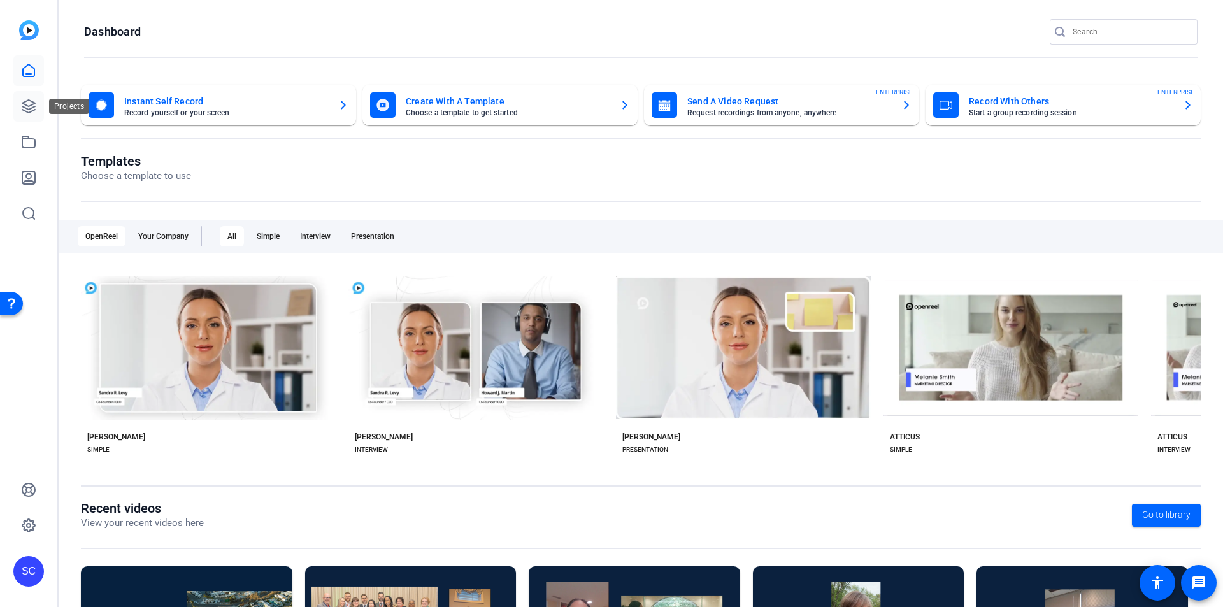
click at [32, 109] on icon at bounding box center [28, 106] width 15 height 15
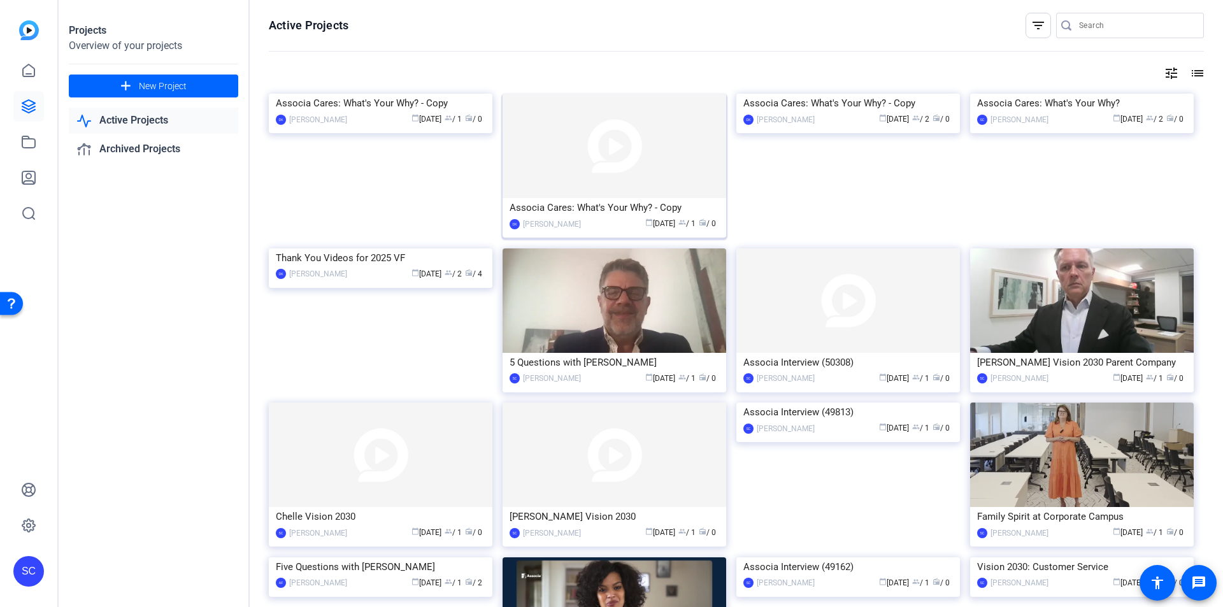
click at [590, 152] on img at bounding box center [615, 146] width 224 height 104
click at [849, 94] on img at bounding box center [848, 94] width 224 height 0
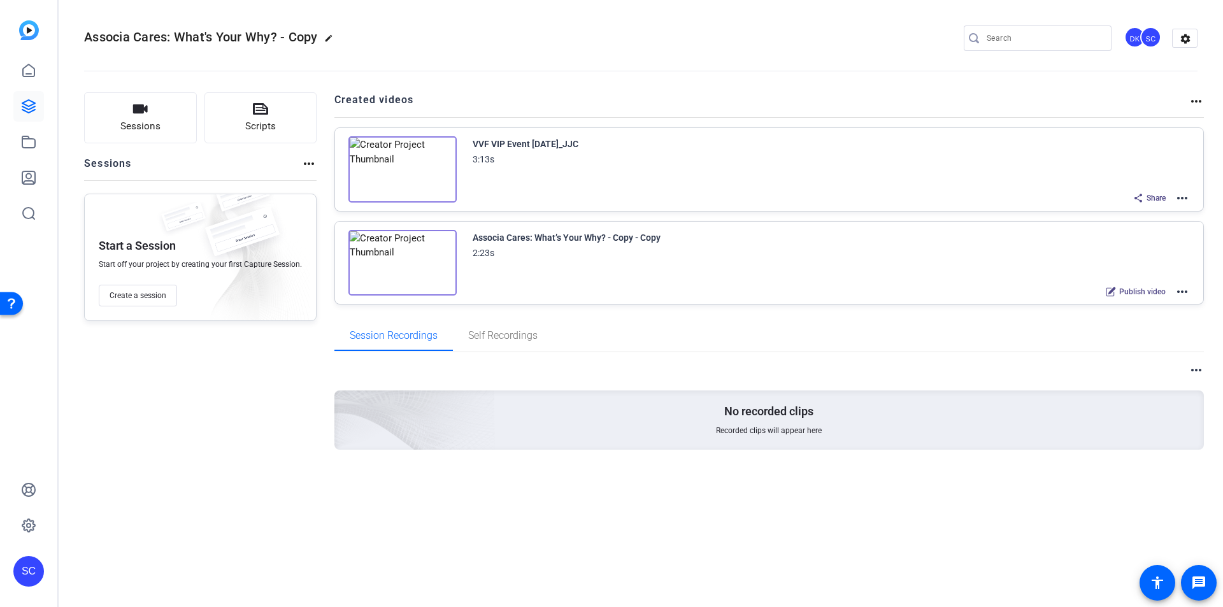
click at [1185, 199] on mat-icon "more_horiz" at bounding box center [1181, 197] width 15 height 15
click at [1007, 110] on div at bounding box center [611, 303] width 1223 height 607
click at [1184, 199] on mat-icon "more_horiz" at bounding box center [1181, 197] width 15 height 15
click at [1157, 215] on span "Edit in Creator" at bounding box center [1135, 213] width 89 height 15
click at [21, 145] on icon at bounding box center [28, 141] width 15 height 15
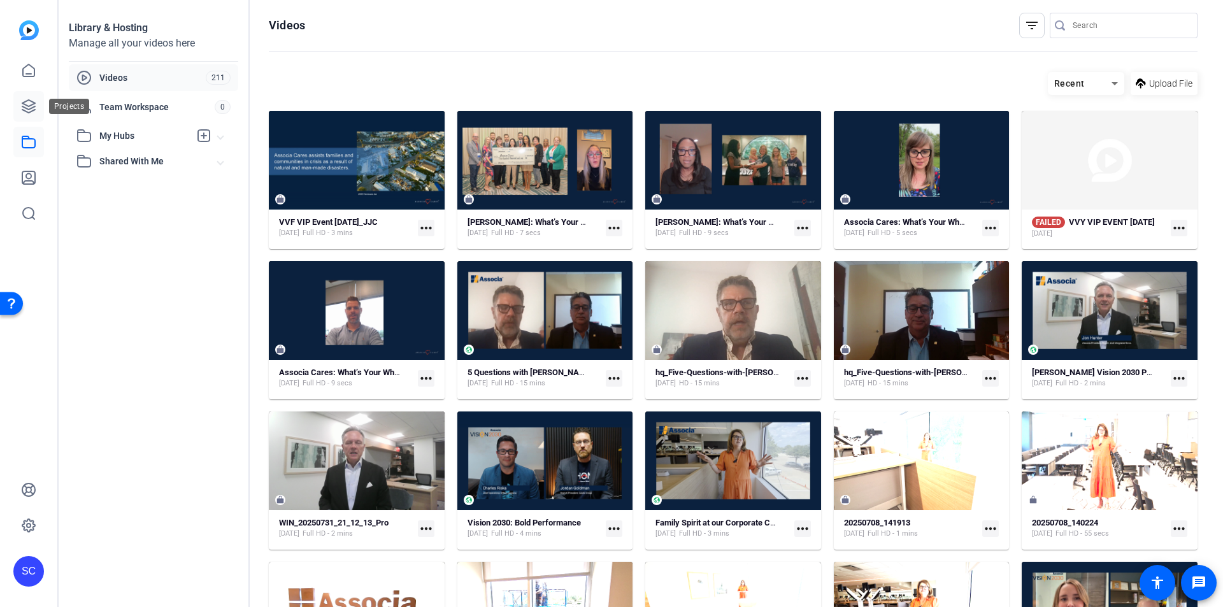
click at [38, 110] on link at bounding box center [28, 106] width 31 height 31
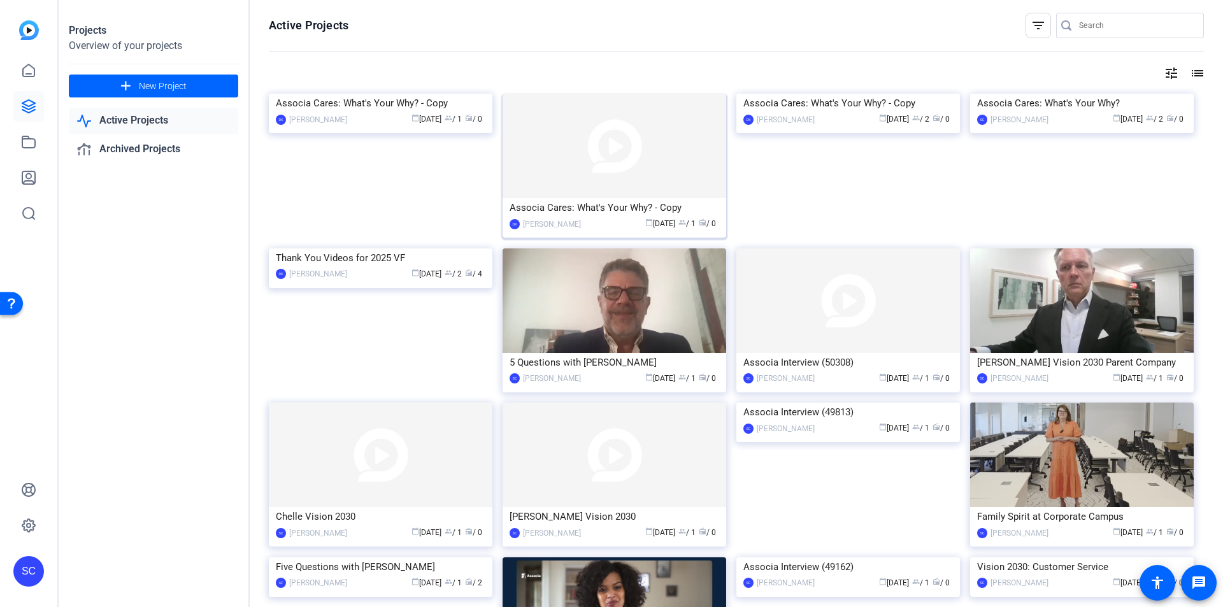
click at [700, 141] on img at bounding box center [615, 146] width 224 height 104
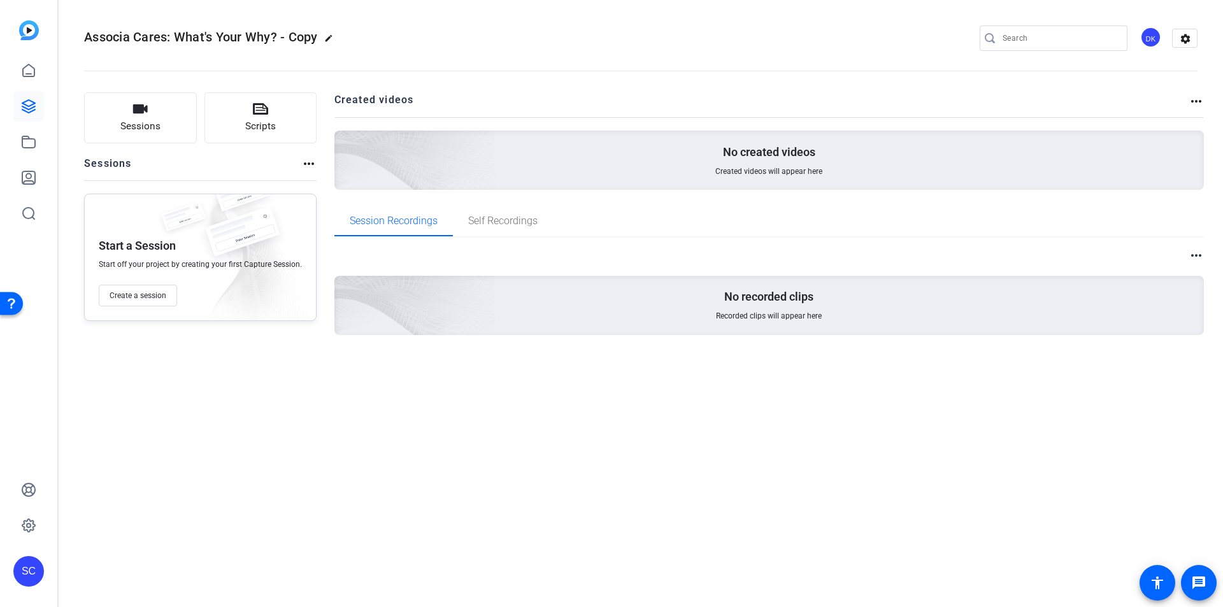
click at [311, 164] on mat-icon "more_horiz" at bounding box center [308, 163] width 15 height 15
click at [1202, 94] on div at bounding box center [611, 303] width 1223 height 607
click at [1197, 103] on mat-icon "more_horiz" at bounding box center [1196, 101] width 15 height 15
click at [1087, 90] on div at bounding box center [611, 303] width 1223 height 607
click at [1198, 257] on mat-icon "more_horiz" at bounding box center [1196, 255] width 15 height 15
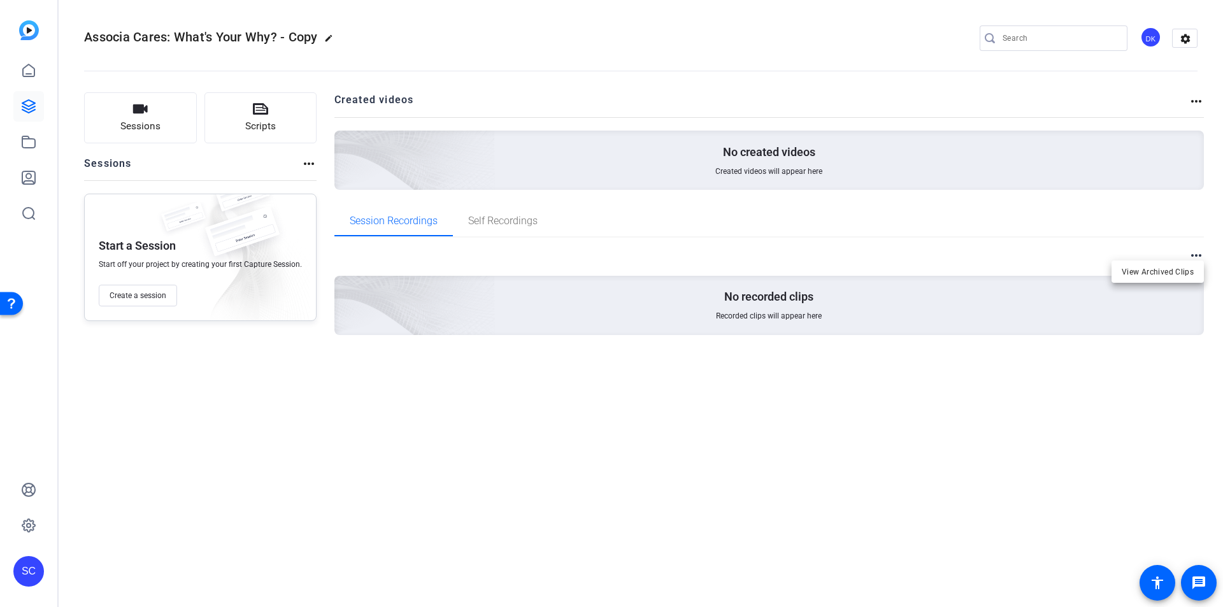
click at [1126, 218] on div at bounding box center [611, 303] width 1223 height 607
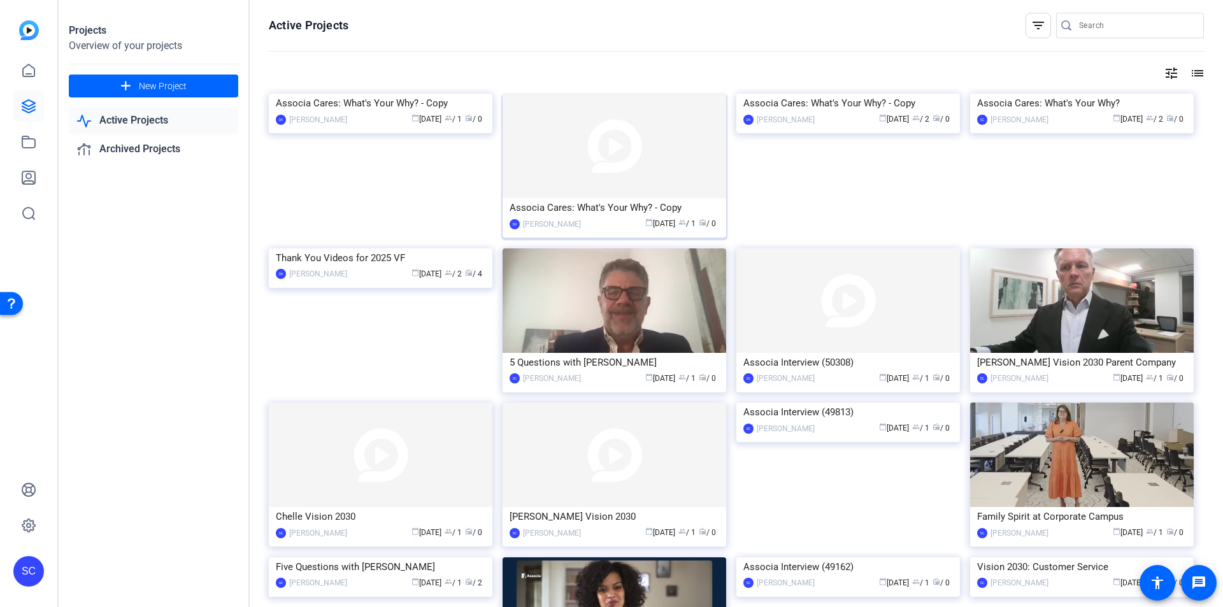
click at [704, 196] on img at bounding box center [615, 146] width 224 height 104
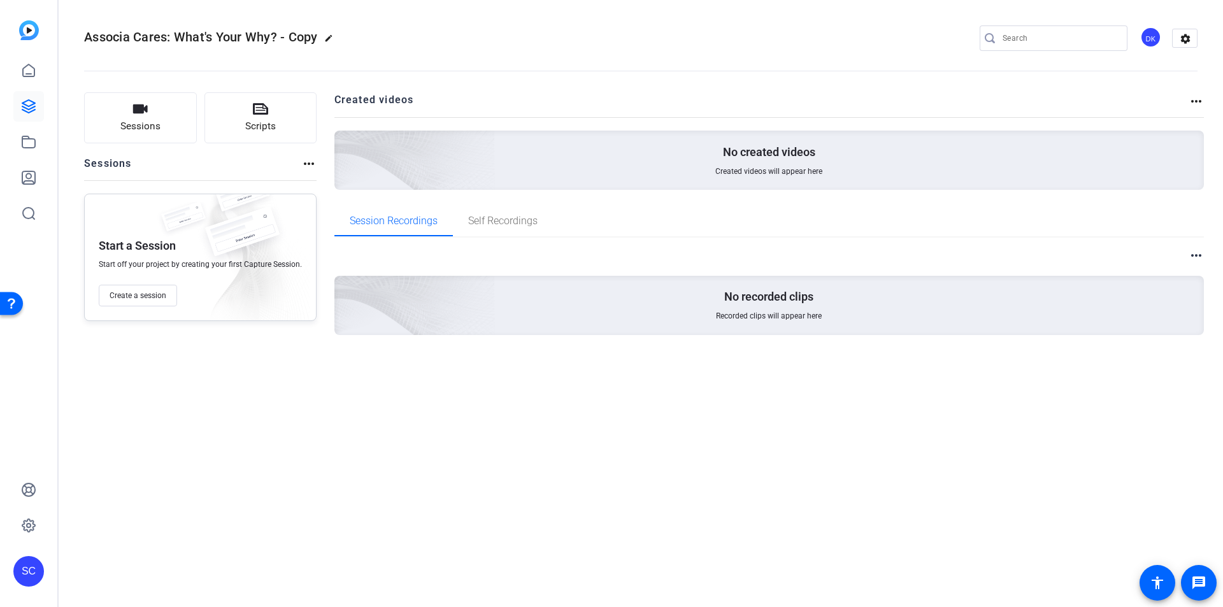
click at [1199, 102] on mat-icon "more_horiz" at bounding box center [1196, 101] width 15 height 15
click at [1110, 97] on div at bounding box center [611, 303] width 1223 height 607
click at [312, 163] on mat-icon "more_horiz" at bounding box center [308, 163] width 15 height 15
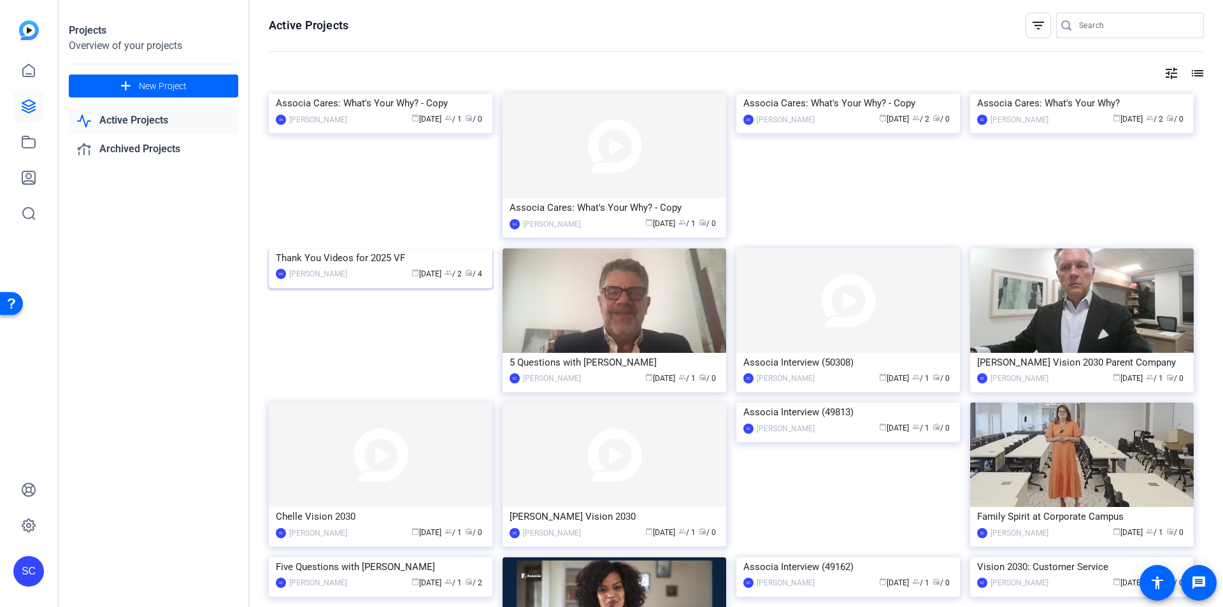
click at [449, 268] on div "Thank You Videos for 2025 VF" at bounding box center [381, 257] width 210 height 19
click at [439, 248] on img at bounding box center [381, 248] width 224 height 0
click at [638, 160] on img at bounding box center [615, 146] width 224 height 104
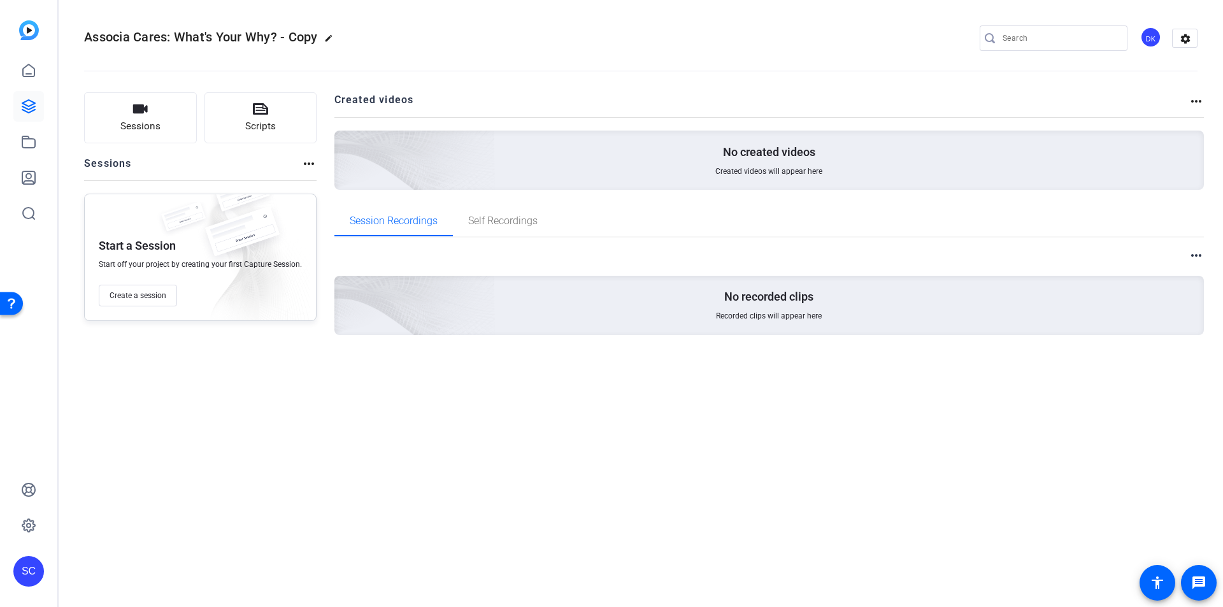
click at [1199, 107] on mat-icon "more_horiz" at bounding box center [1196, 101] width 15 height 15
click at [1155, 96] on div at bounding box center [611, 303] width 1223 height 607
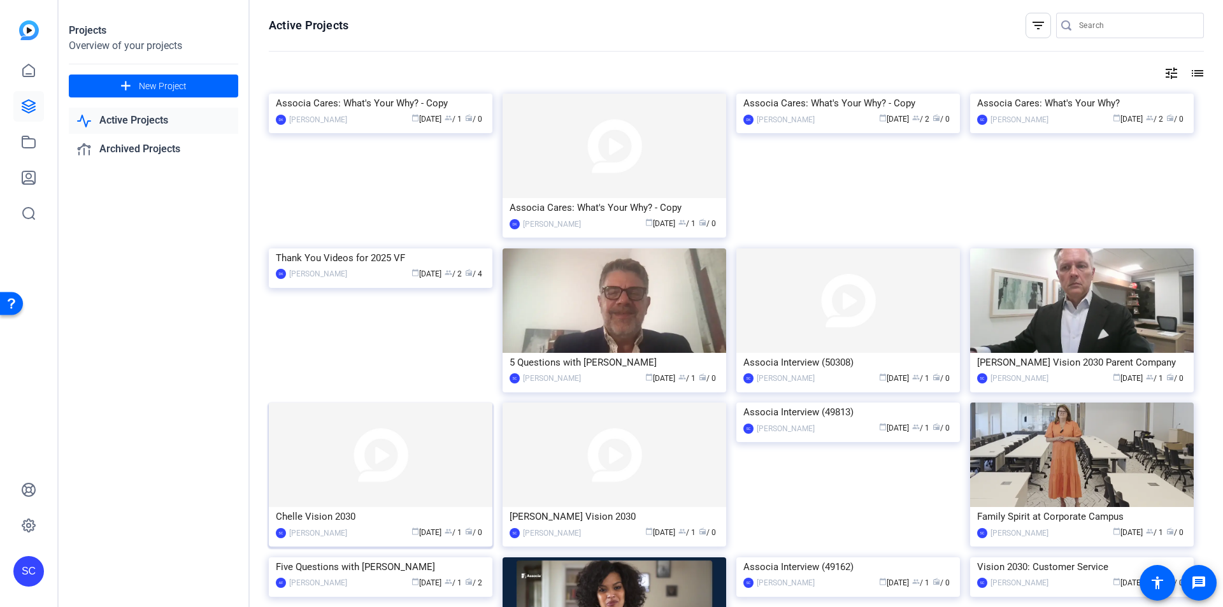
click at [456, 501] on img at bounding box center [381, 455] width 224 height 104
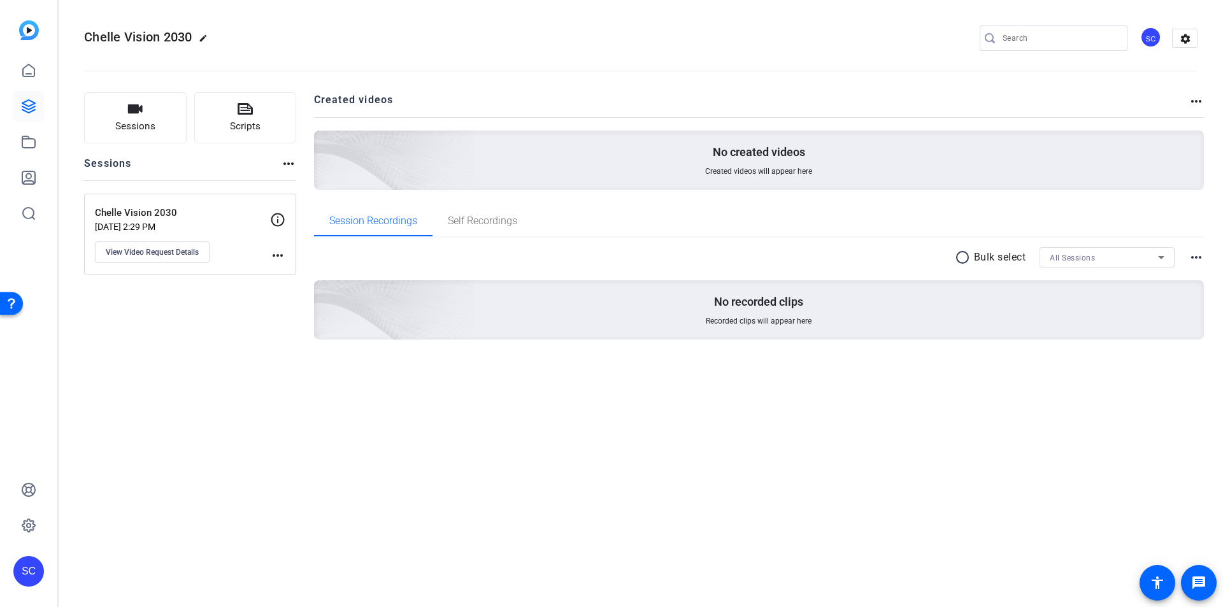
click at [286, 162] on mat-icon "more_horiz" at bounding box center [288, 163] width 15 height 15
click at [1195, 101] on div at bounding box center [611, 303] width 1223 height 607
click at [1195, 101] on mat-icon "more_horiz" at bounding box center [1196, 101] width 15 height 15
click at [1196, 256] on div at bounding box center [611, 303] width 1223 height 607
click at [1196, 256] on mat-icon "more_horiz" at bounding box center [1196, 257] width 15 height 15
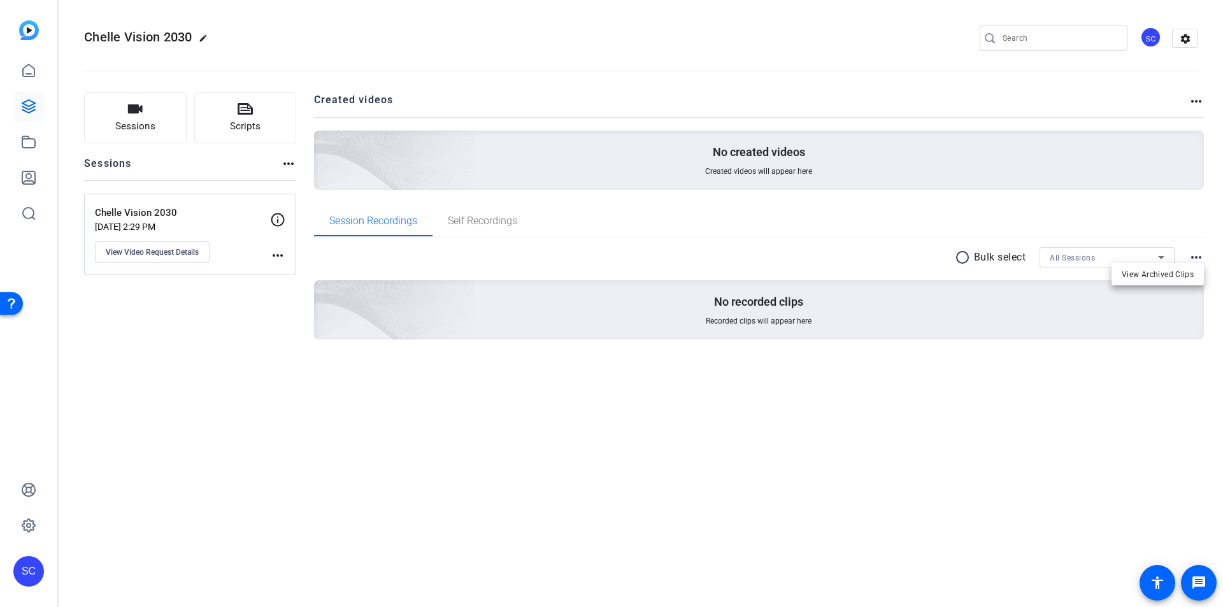
click at [1015, 93] on div at bounding box center [611, 303] width 1223 height 607
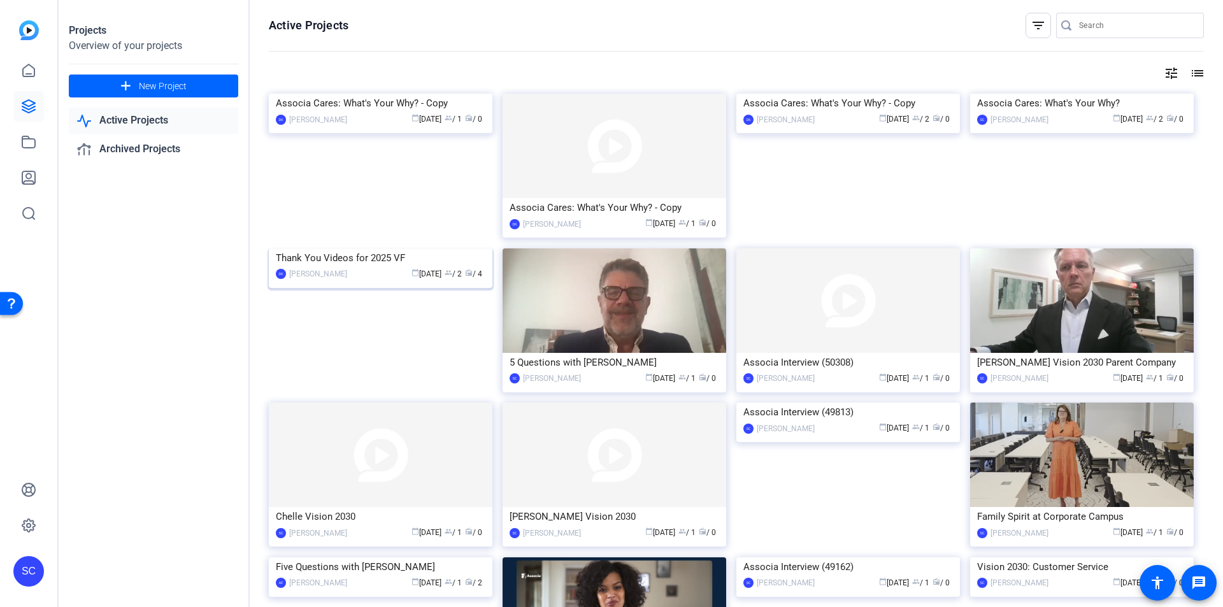
click at [436, 248] on img at bounding box center [381, 248] width 224 height 0
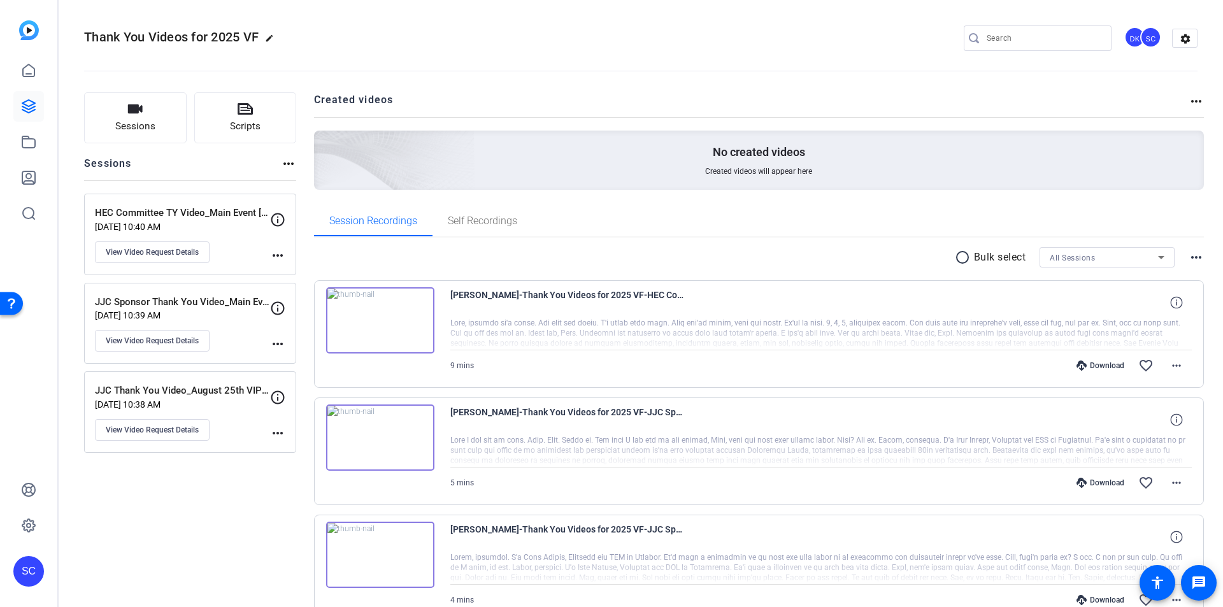
click at [1189, 99] on mat-icon "more_horiz" at bounding box center [1196, 101] width 15 height 15
click at [1017, 90] on div at bounding box center [611, 303] width 1223 height 607
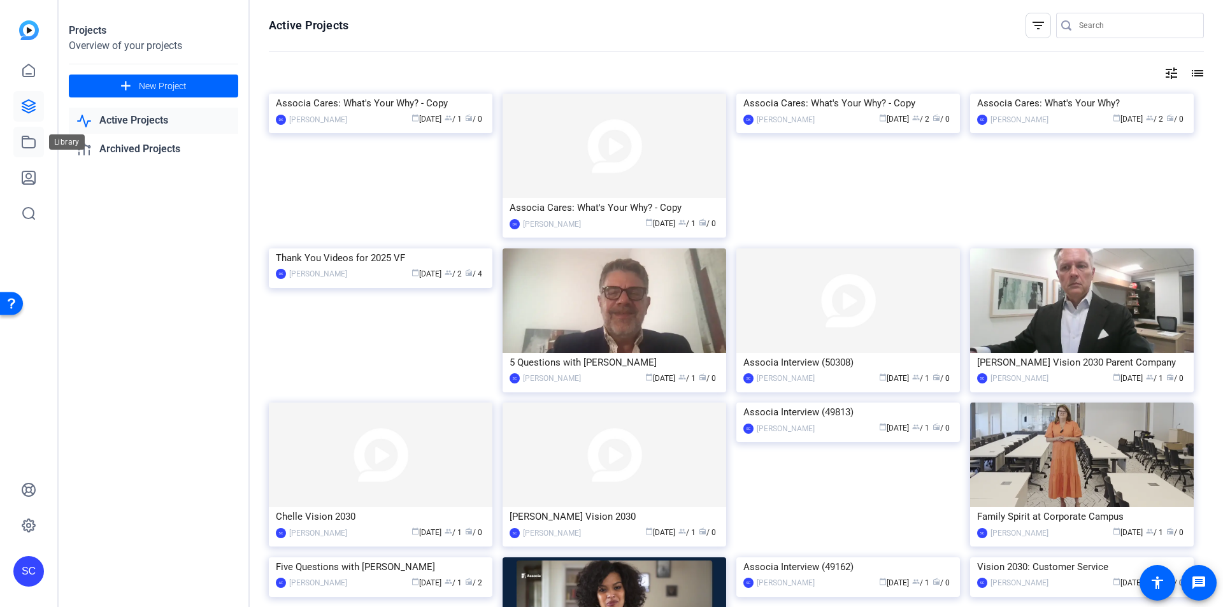
click at [25, 141] on icon at bounding box center [28, 141] width 15 height 15
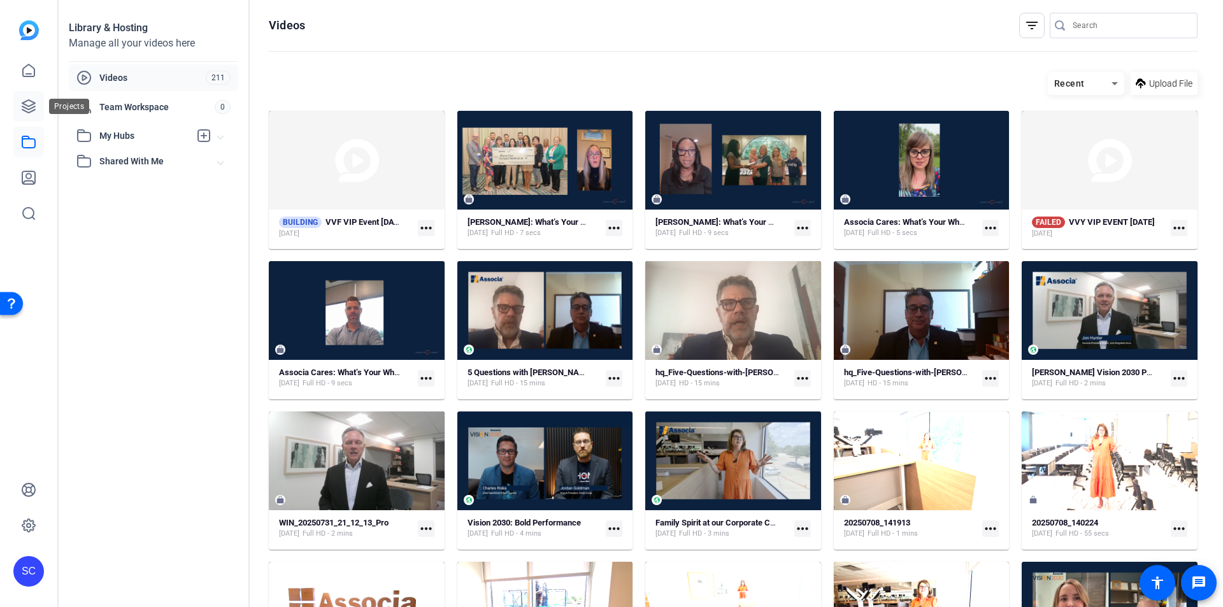
click at [28, 111] on icon at bounding box center [28, 106] width 15 height 15
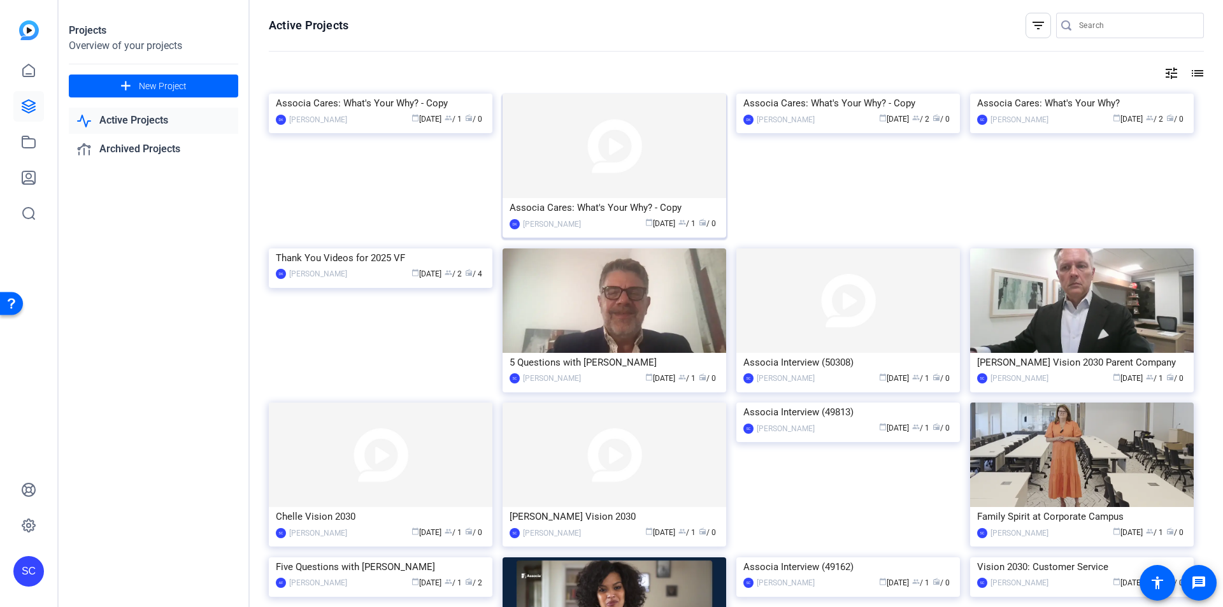
click at [613, 183] on img at bounding box center [615, 146] width 224 height 104
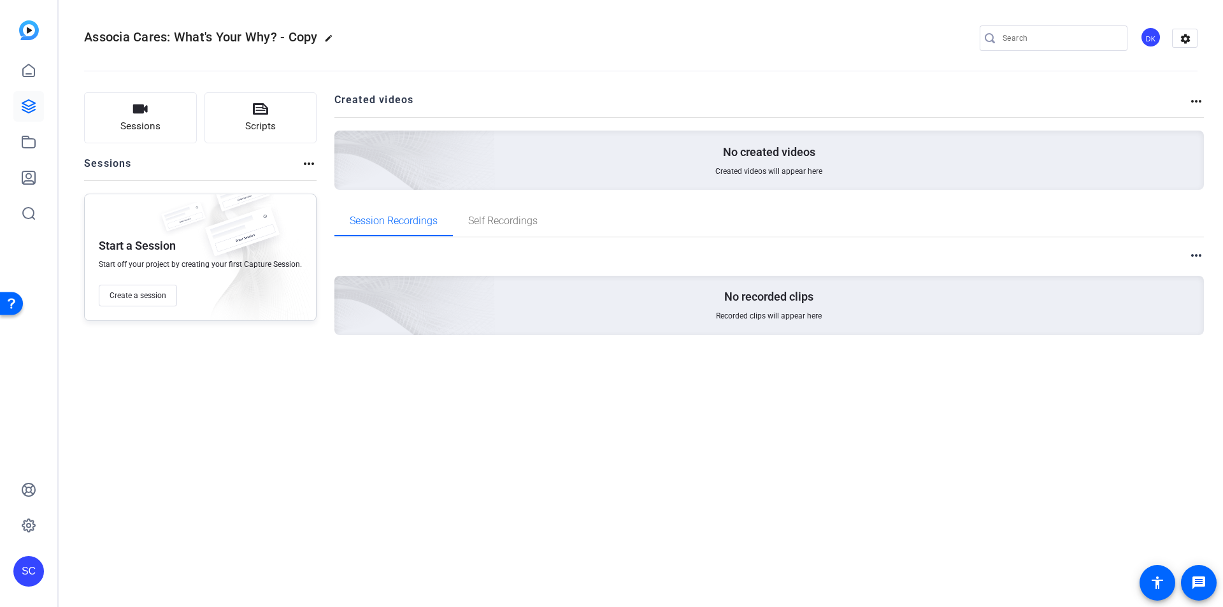
click at [1198, 105] on mat-icon "more_horiz" at bounding box center [1196, 101] width 15 height 15
click at [34, 147] on div at bounding box center [611, 303] width 1223 height 607
click at [34, 147] on icon at bounding box center [28, 141] width 13 height 11
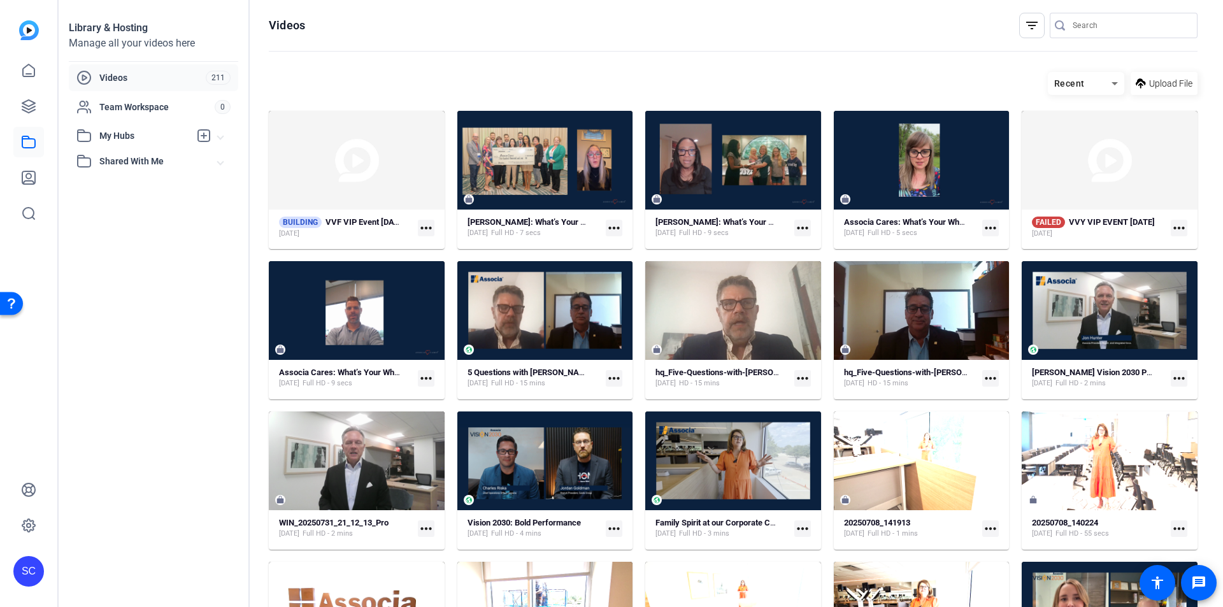
click at [1177, 228] on mat-icon "more_horiz" at bounding box center [1179, 228] width 17 height 17
click at [1203, 226] on div at bounding box center [611, 303] width 1223 height 607
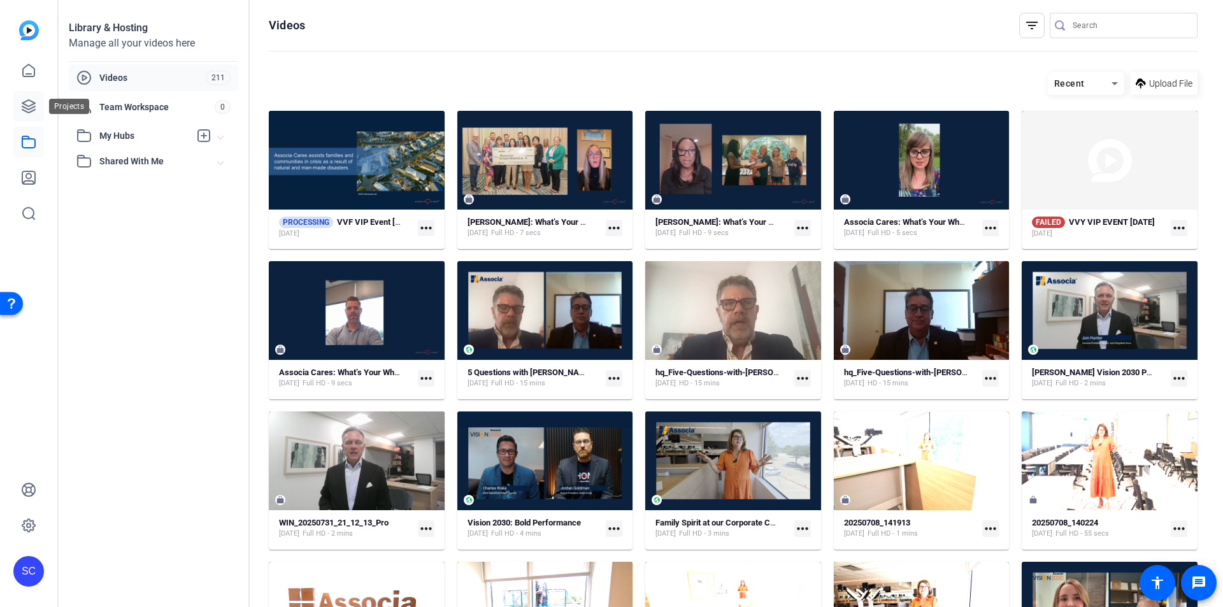
click at [25, 108] on icon at bounding box center [28, 106] width 13 height 13
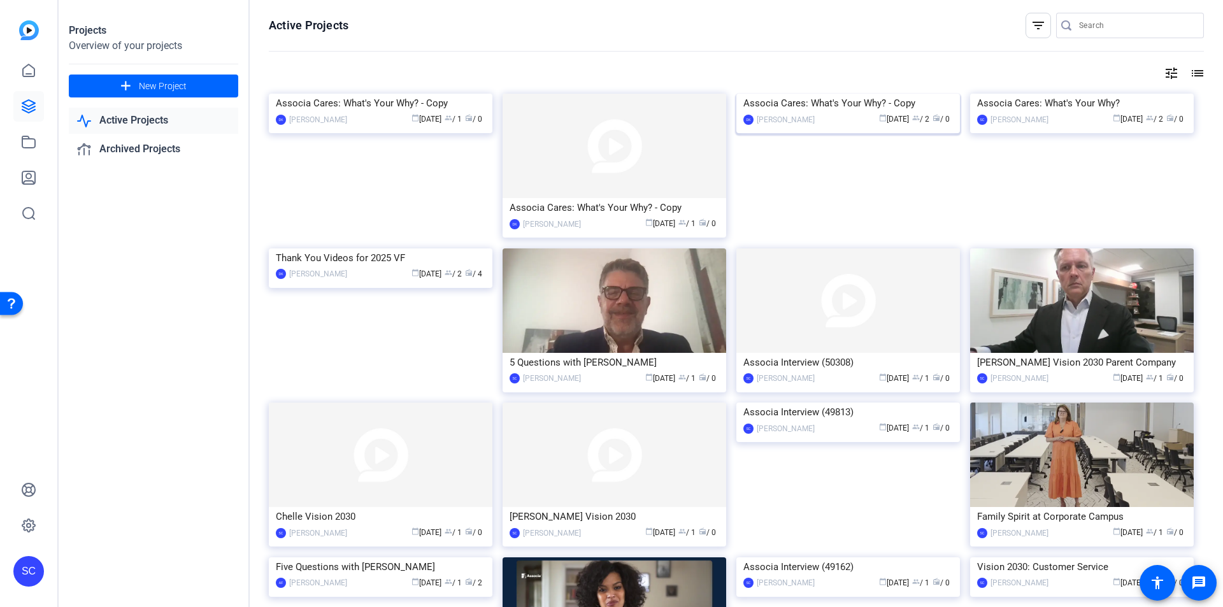
click at [899, 94] on img at bounding box center [848, 94] width 224 height 0
click at [422, 248] on img at bounding box center [381, 248] width 224 height 0
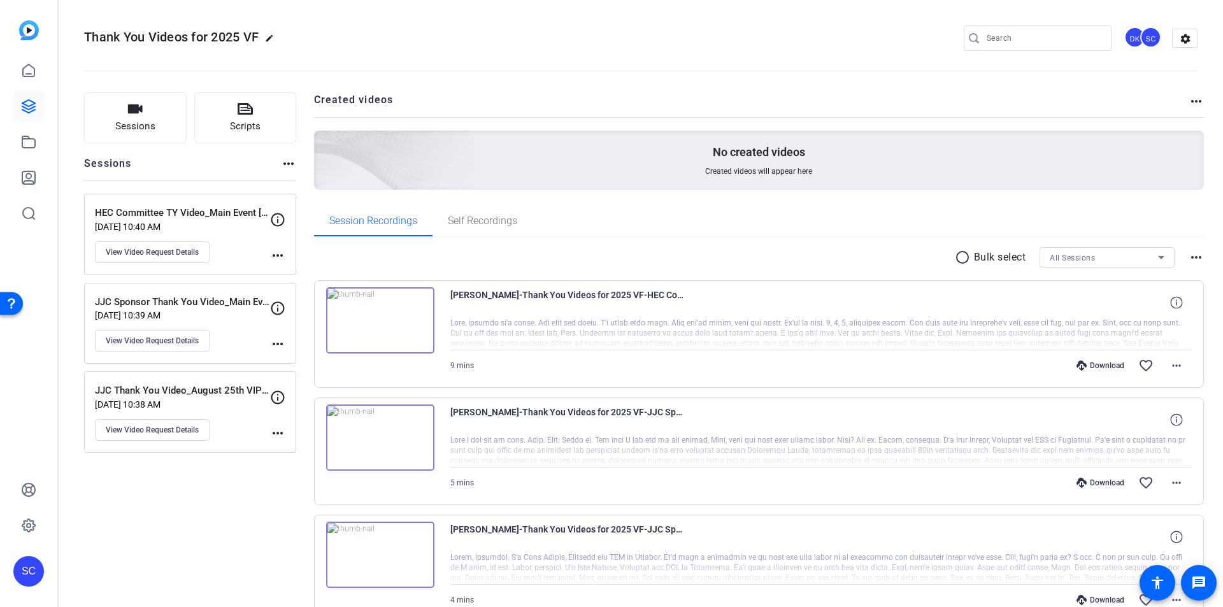
click at [1192, 100] on mat-icon "more_horiz" at bounding box center [1196, 101] width 15 height 15
click at [1085, 103] on div at bounding box center [611, 303] width 1223 height 607
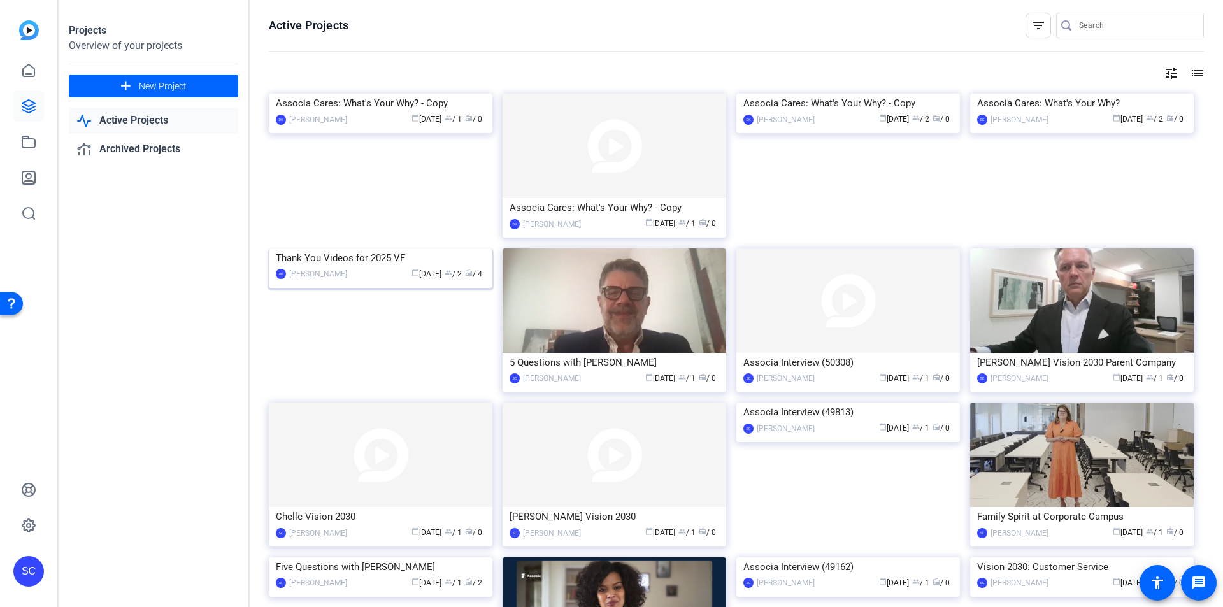
click at [410, 248] on img at bounding box center [381, 248] width 224 height 0
click at [598, 150] on img at bounding box center [615, 146] width 224 height 104
click at [846, 94] on img at bounding box center [848, 94] width 224 height 0
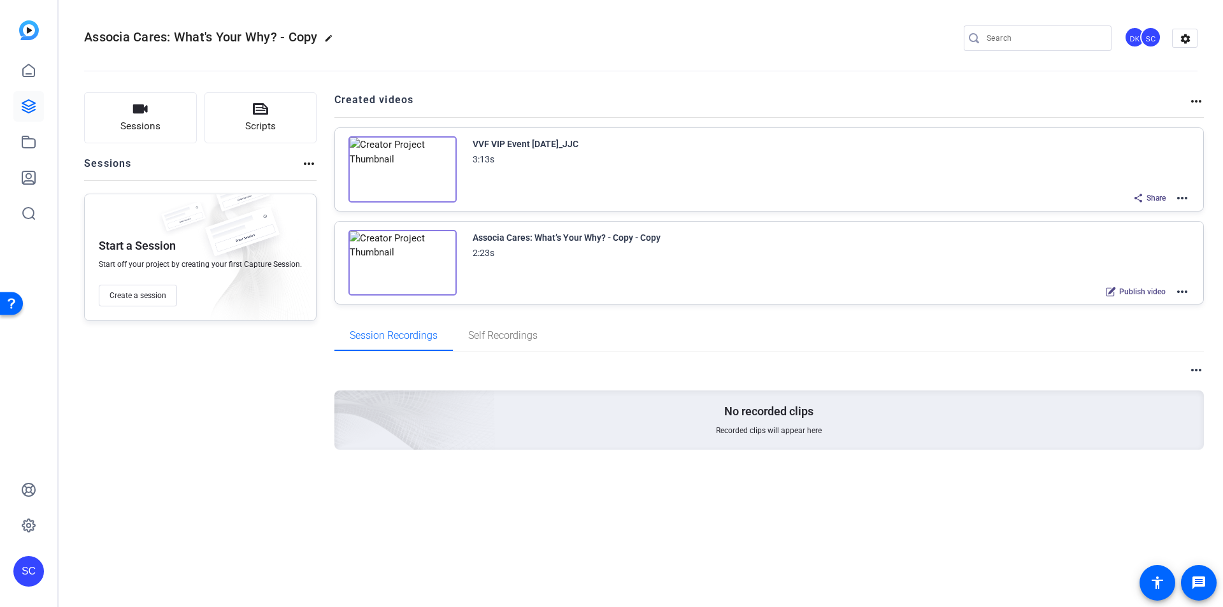
click at [1185, 199] on mat-icon "more_horiz" at bounding box center [1181, 197] width 15 height 15
click at [1146, 208] on span "Edit in Creator" at bounding box center [1135, 213] width 89 height 15
click at [1178, 196] on mat-icon "more_horiz" at bounding box center [1181, 197] width 15 height 15
click at [1021, 102] on div at bounding box center [611, 303] width 1223 height 607
click at [1186, 195] on mat-icon "more_horiz" at bounding box center [1181, 197] width 15 height 15
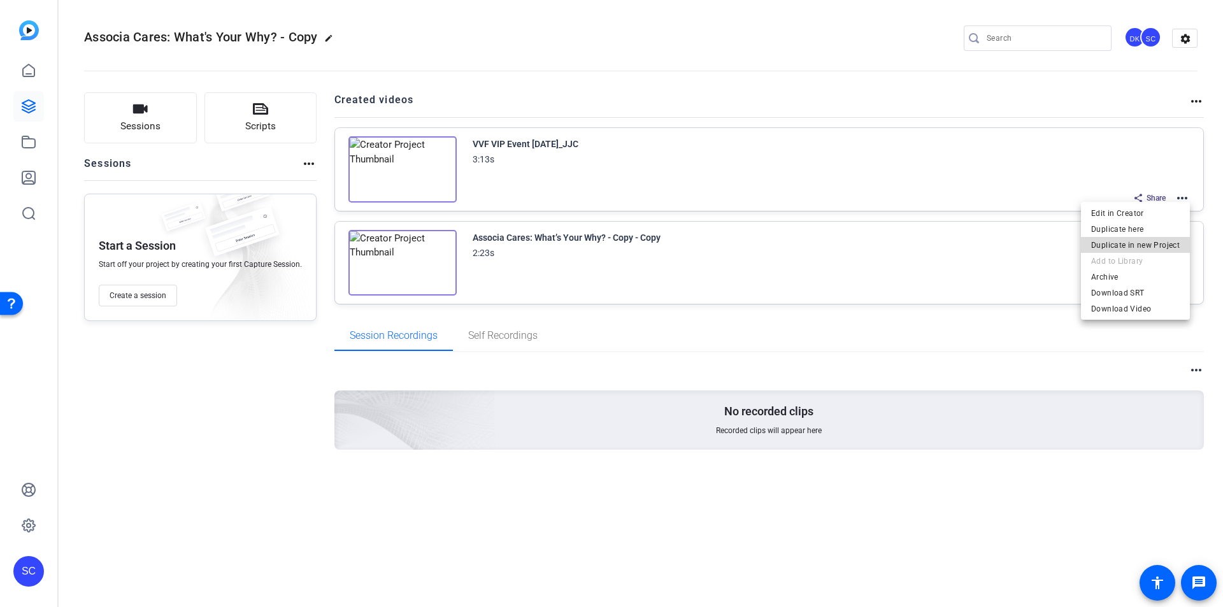
click at [1148, 240] on span "Duplicate in new Project" at bounding box center [1135, 245] width 89 height 15
click at [325, 38] on mat-icon "edit" at bounding box center [331, 41] width 15 height 15
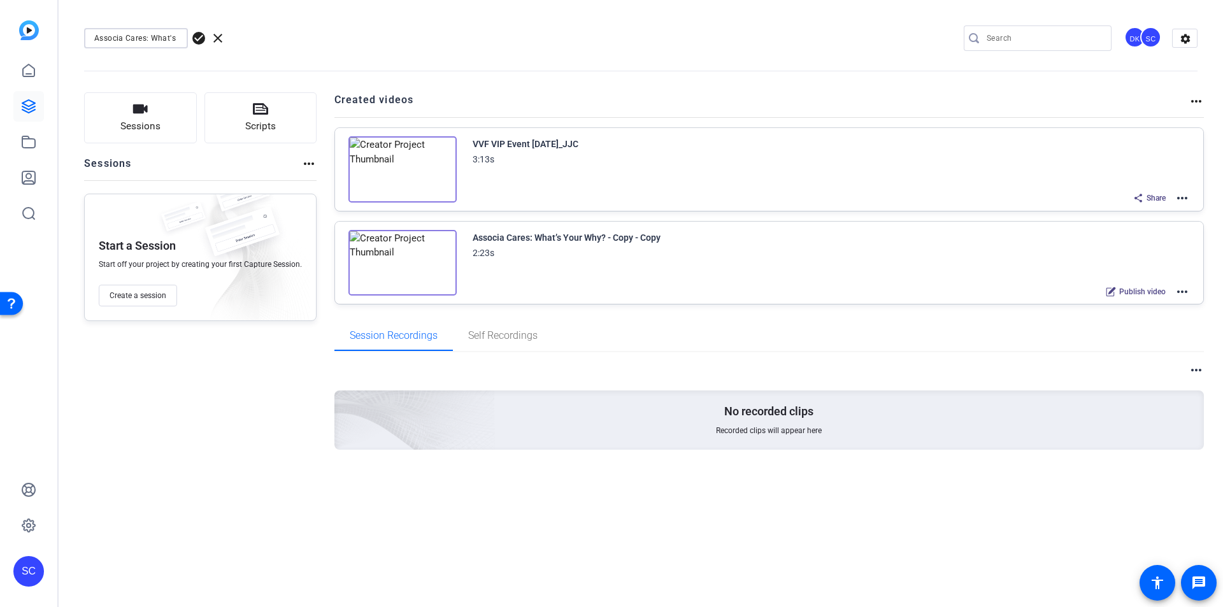
scroll to position [0, 61]
drag, startPoint x: 95, startPoint y: 34, endPoint x: 206, endPoint y: 38, distance: 111.5
click at [206, 38] on div "Associa Cares: What's Your Why? - Copy check_circle clear" at bounding box center [170, 38] width 173 height 20
type input "VVF VIP Event [DATE]_JJC"
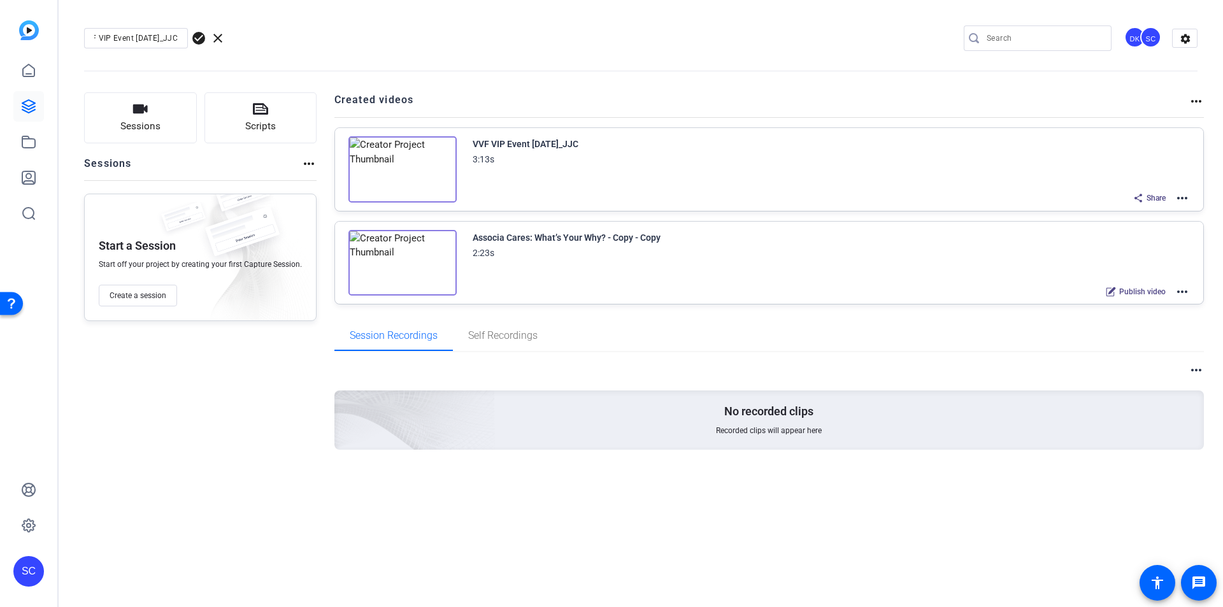
click at [200, 39] on span "check_circle" at bounding box center [198, 38] width 15 height 15
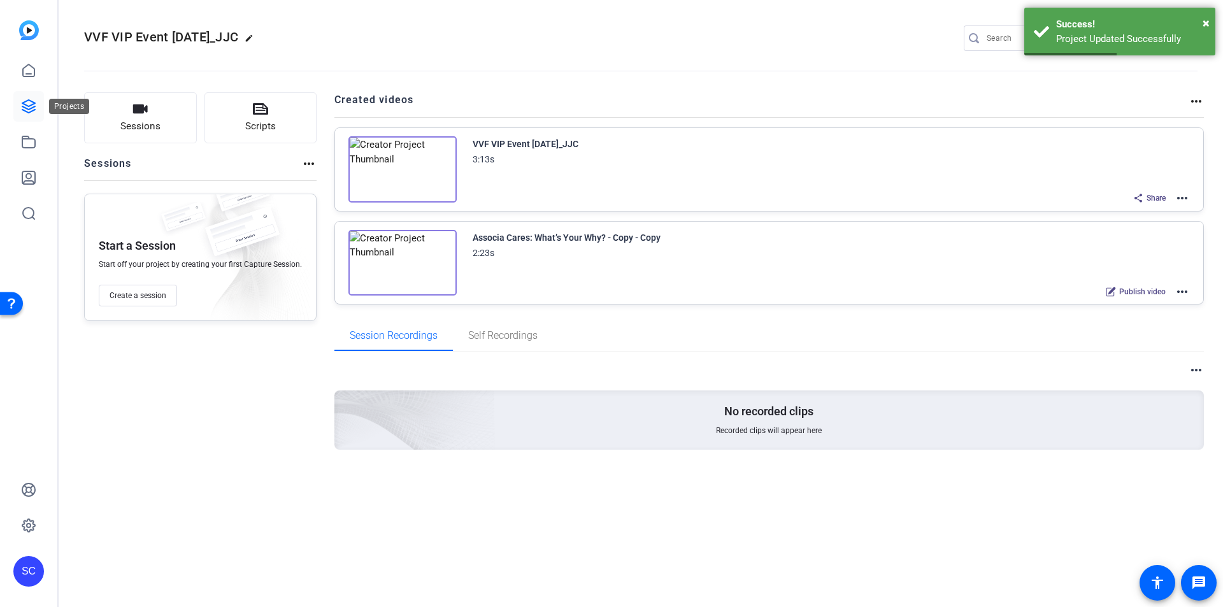
click at [24, 99] on icon at bounding box center [28, 106] width 15 height 15
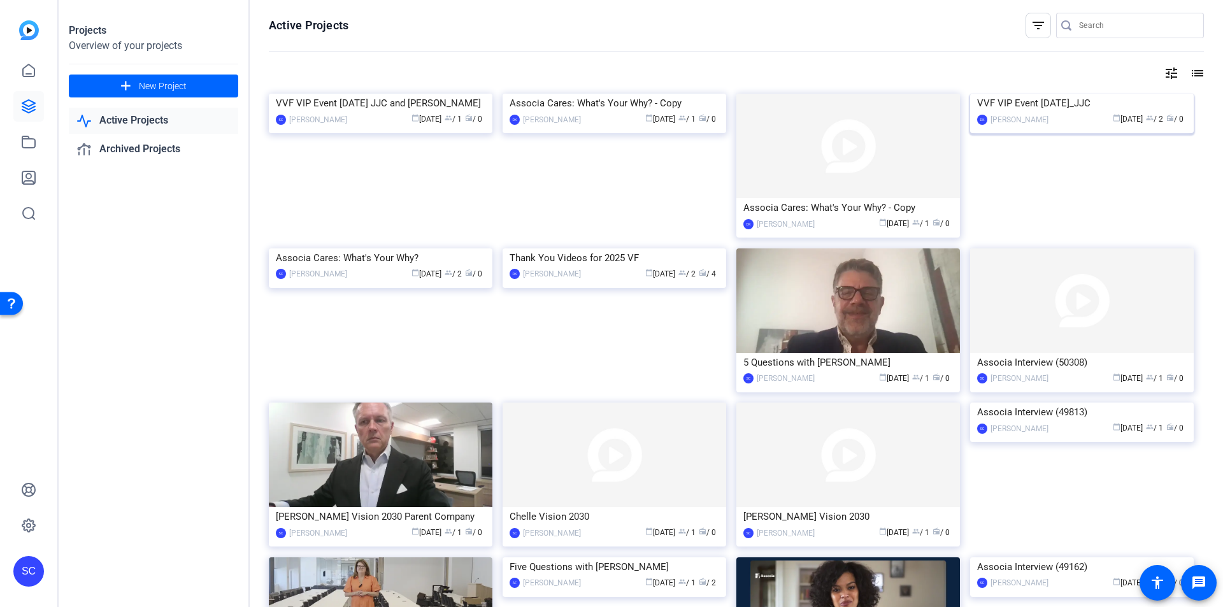
click at [1113, 94] on img at bounding box center [1082, 94] width 224 height 0
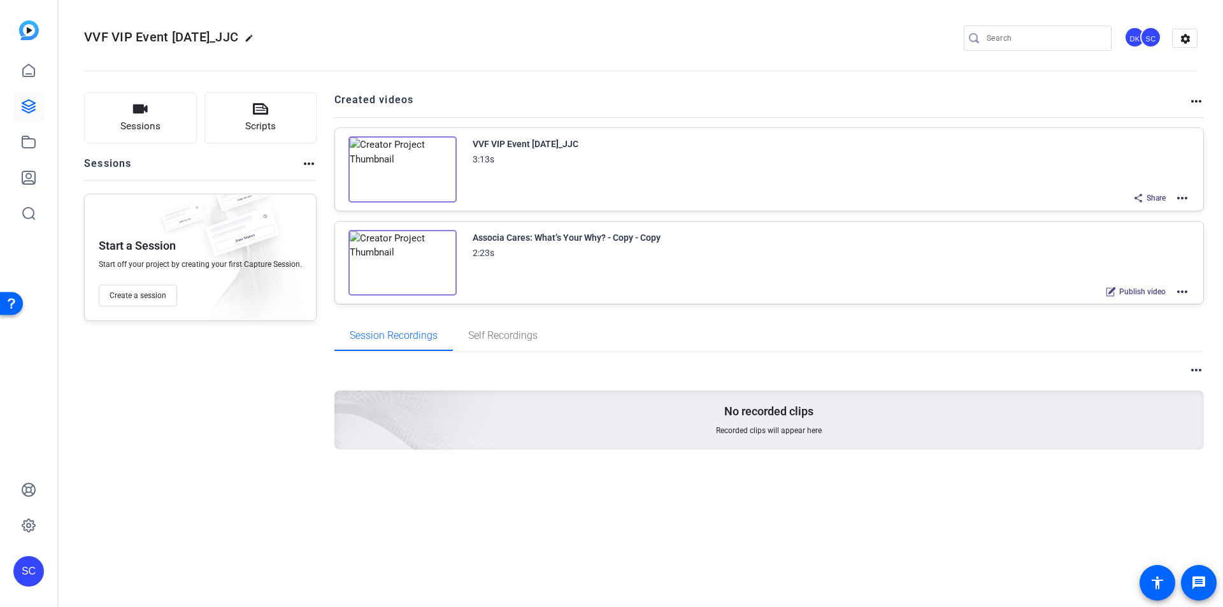
click at [554, 146] on div "VVF VIP Event [DATE]_JJC" at bounding box center [526, 143] width 106 height 15
click at [402, 171] on img at bounding box center [402, 169] width 108 height 66
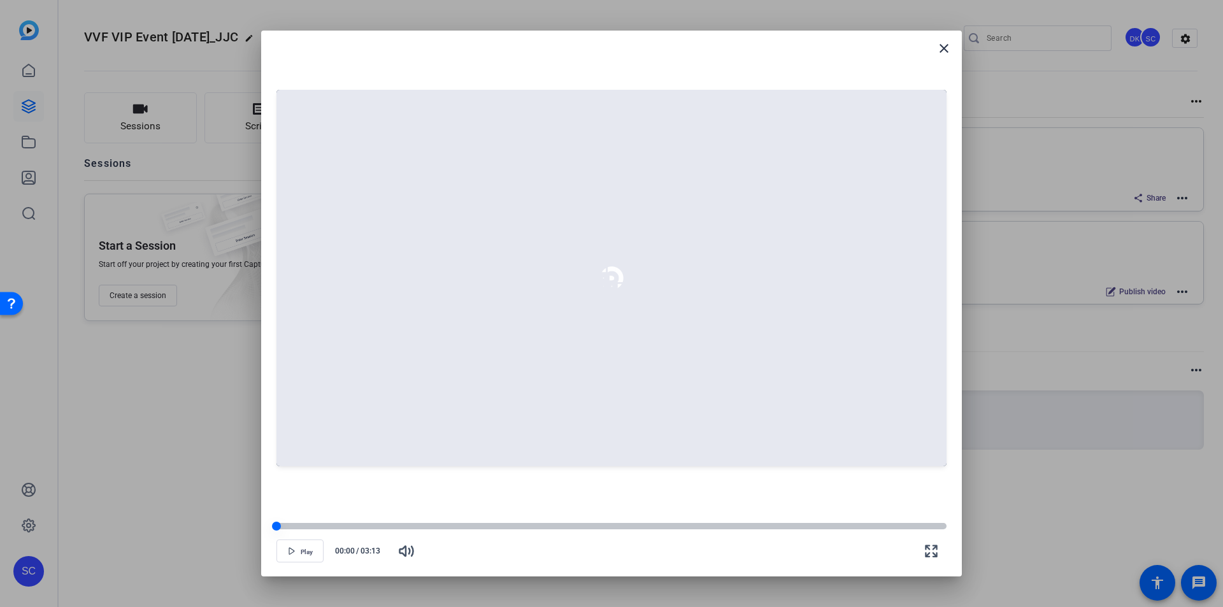
click at [869, 527] on div at bounding box center [611, 526] width 670 height 6
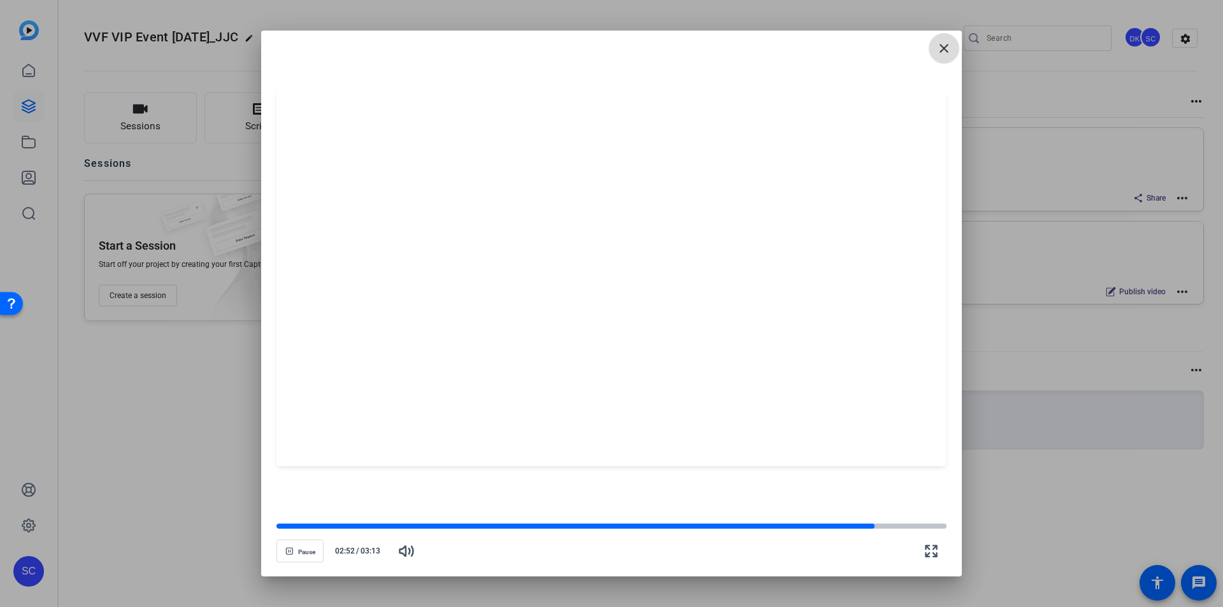
click at [948, 45] on mat-icon "close" at bounding box center [943, 48] width 15 height 15
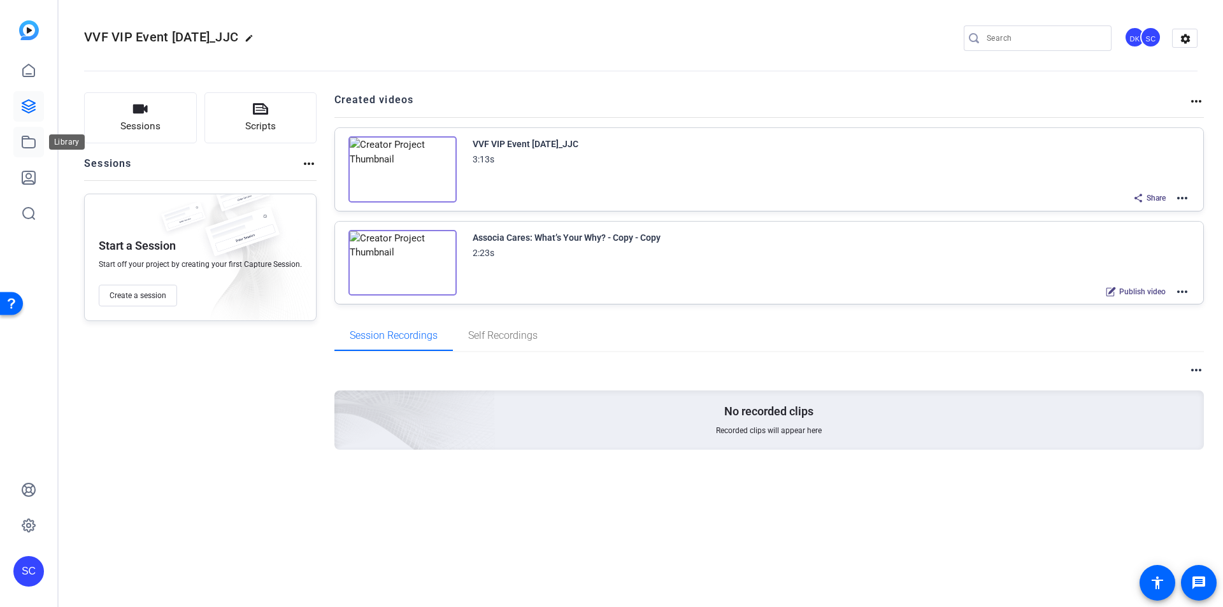
click at [28, 146] on icon at bounding box center [28, 141] width 15 height 15
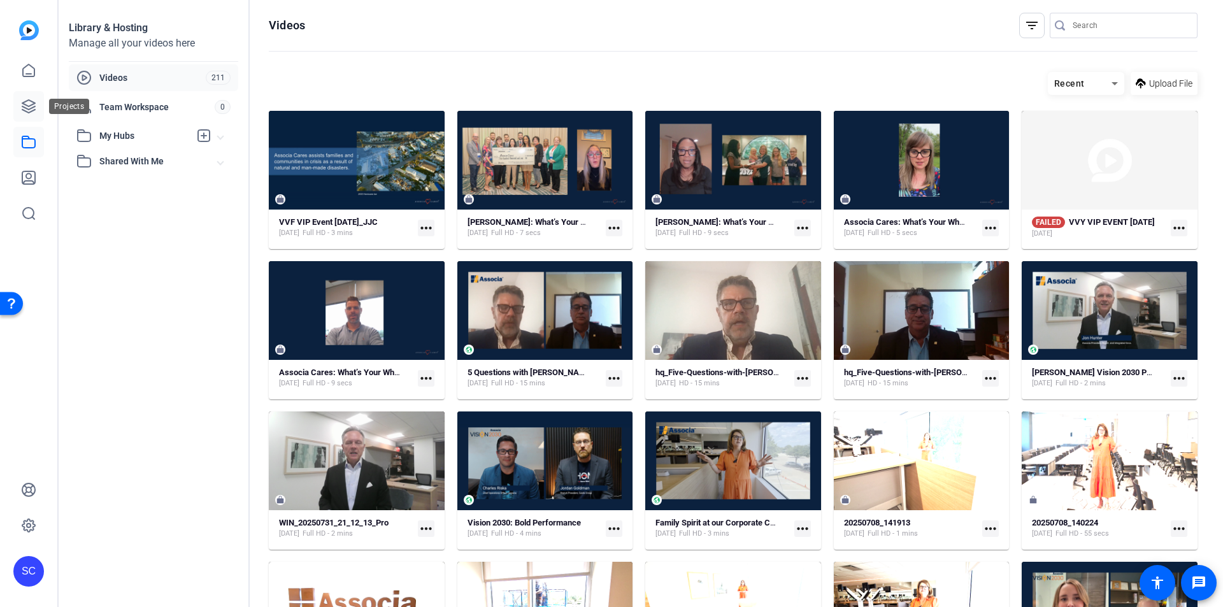
click at [31, 98] on link at bounding box center [28, 106] width 31 height 31
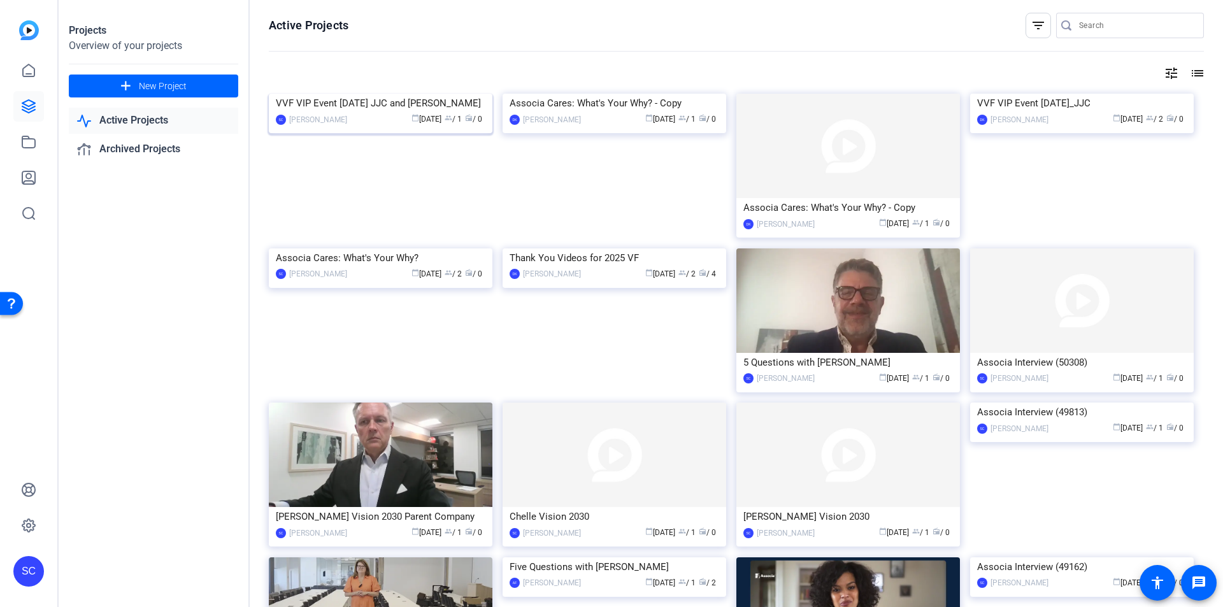
click at [417, 94] on img at bounding box center [381, 94] width 224 height 0
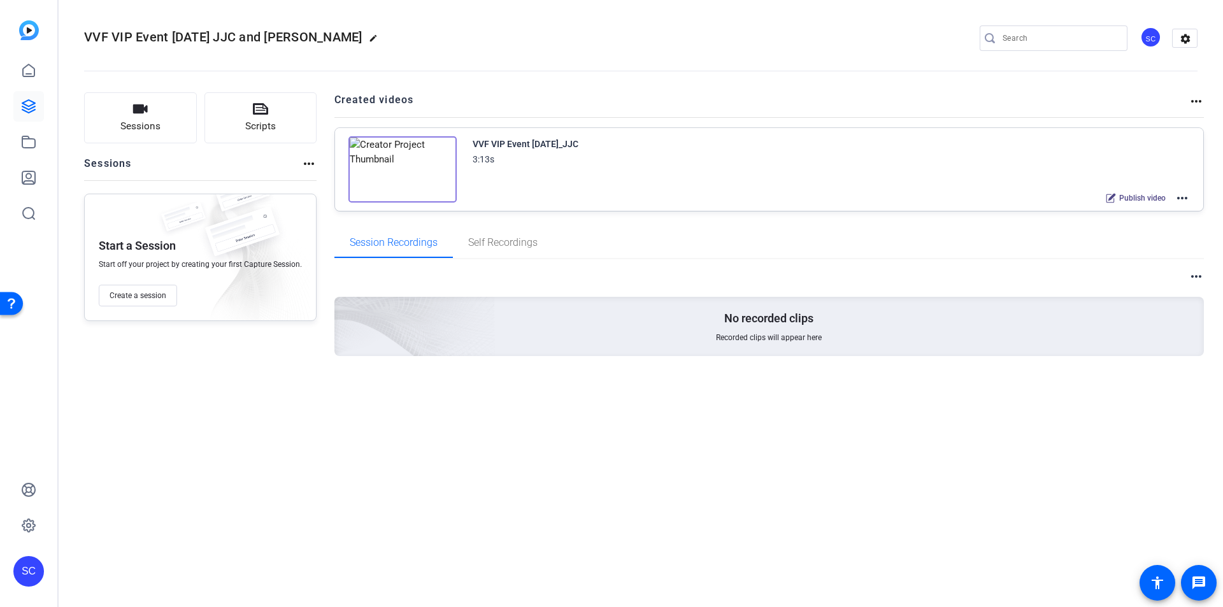
click at [1185, 196] on mat-icon "more_horiz" at bounding box center [1181, 197] width 15 height 15
click at [1151, 215] on span "Edit in Creator" at bounding box center [1135, 213] width 89 height 15
click at [339, 35] on mat-icon "edit" at bounding box center [339, 41] width 15 height 15
drag, startPoint x: 95, startPoint y: 36, endPoint x: 236, endPoint y: 39, distance: 141.4
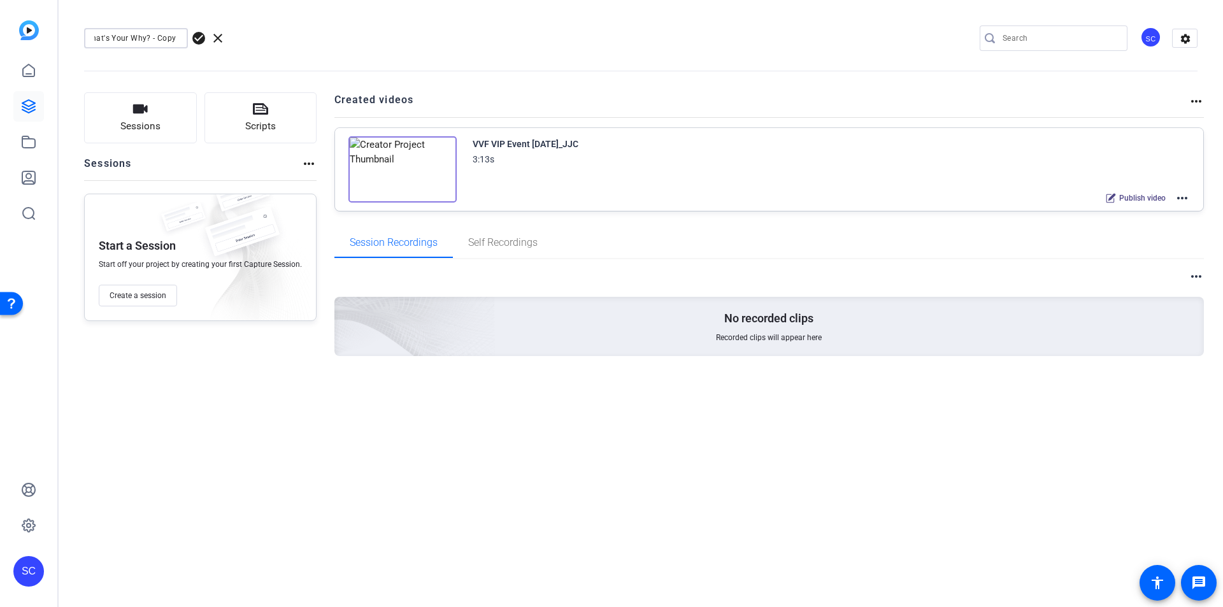
click at [236, 39] on div "Associa Cares: What's Your Why? - Copy - check_circle clear" at bounding box center [170, 38] width 173 height 20
type input "VVF VIP Event [DATE] JJC and [PERSON_NAME]"
click at [203, 36] on span "check_circle" at bounding box center [198, 38] width 15 height 15
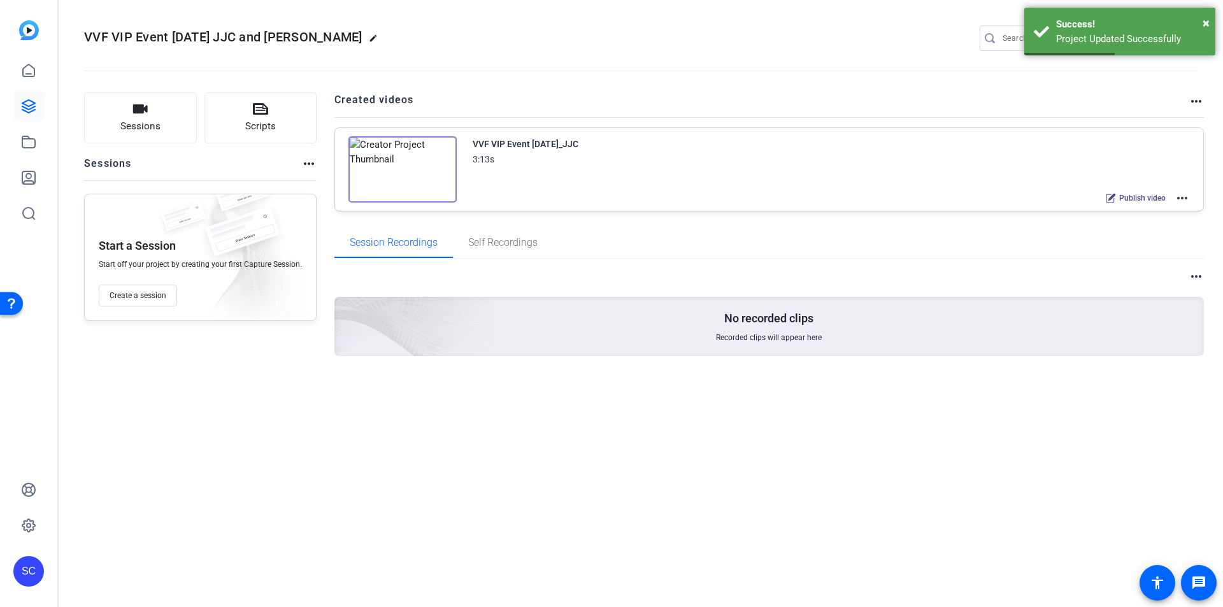
click at [1190, 99] on mat-icon "more_horiz" at bounding box center [1196, 101] width 15 height 15
click at [1182, 200] on div at bounding box center [611, 303] width 1223 height 607
click at [1182, 200] on mat-icon "more_horiz" at bounding box center [1181, 197] width 15 height 15
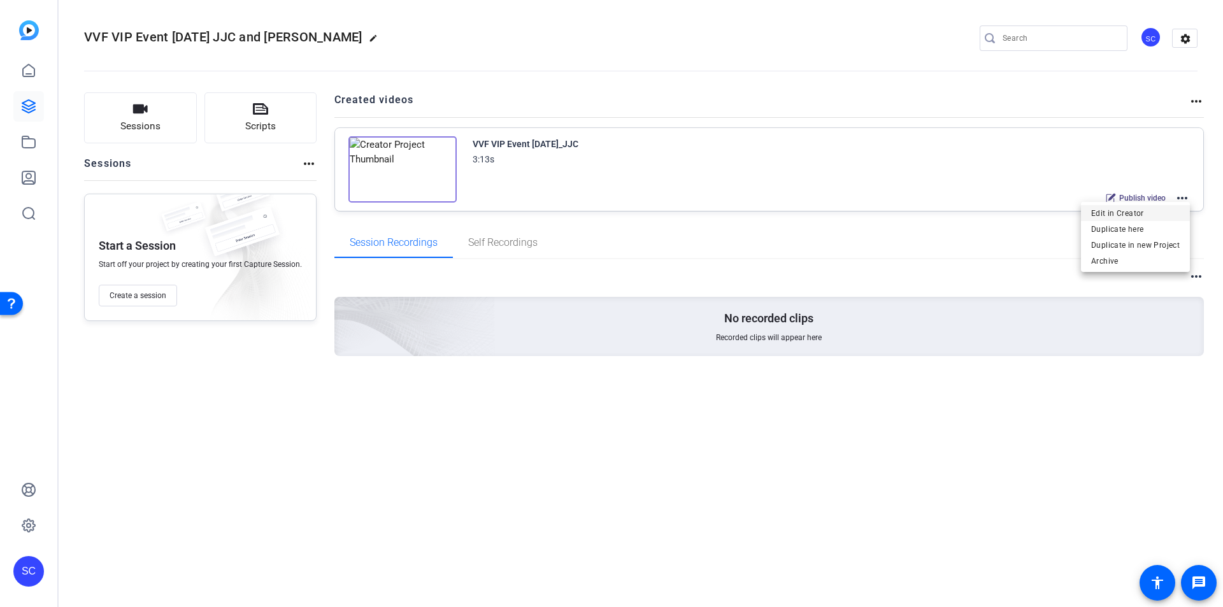
click at [1150, 217] on span "Edit in Creator" at bounding box center [1135, 213] width 89 height 15
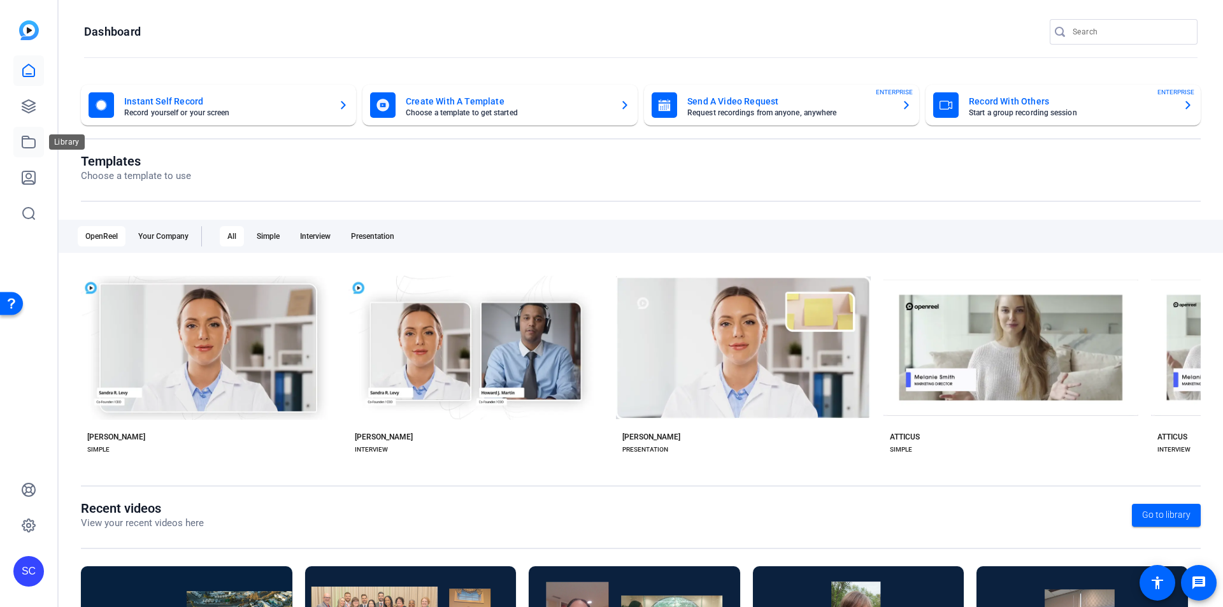
click at [25, 142] on icon at bounding box center [28, 141] width 15 height 15
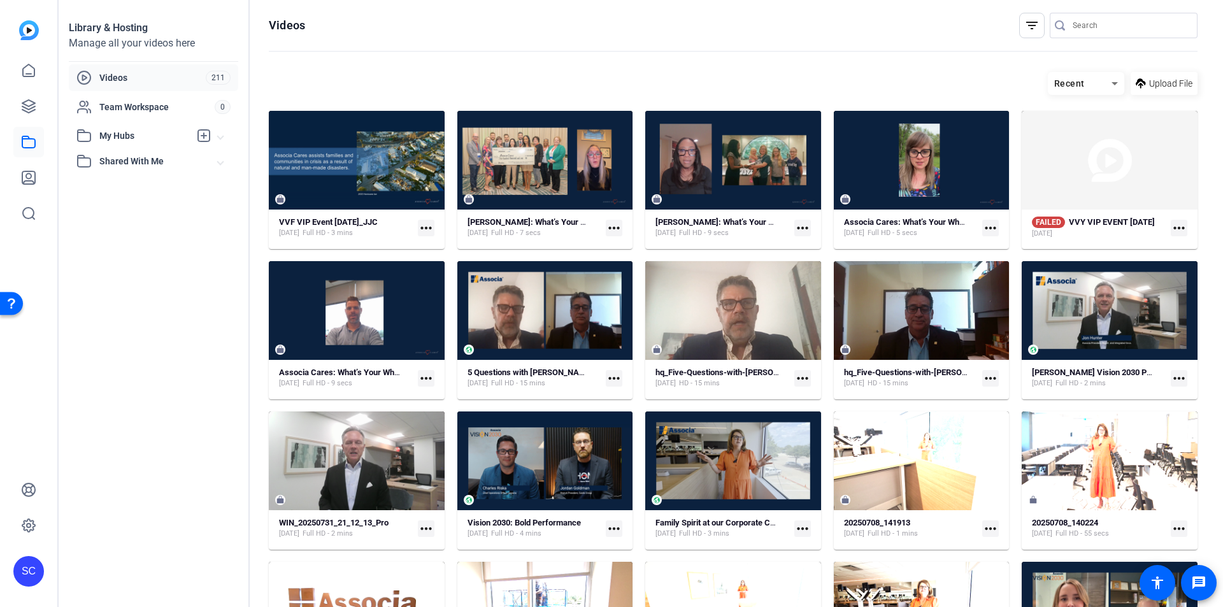
click at [422, 228] on mat-icon "more_horiz" at bounding box center [426, 228] width 17 height 17
click at [458, 259] on span "Download" at bounding box center [453, 262] width 53 height 15
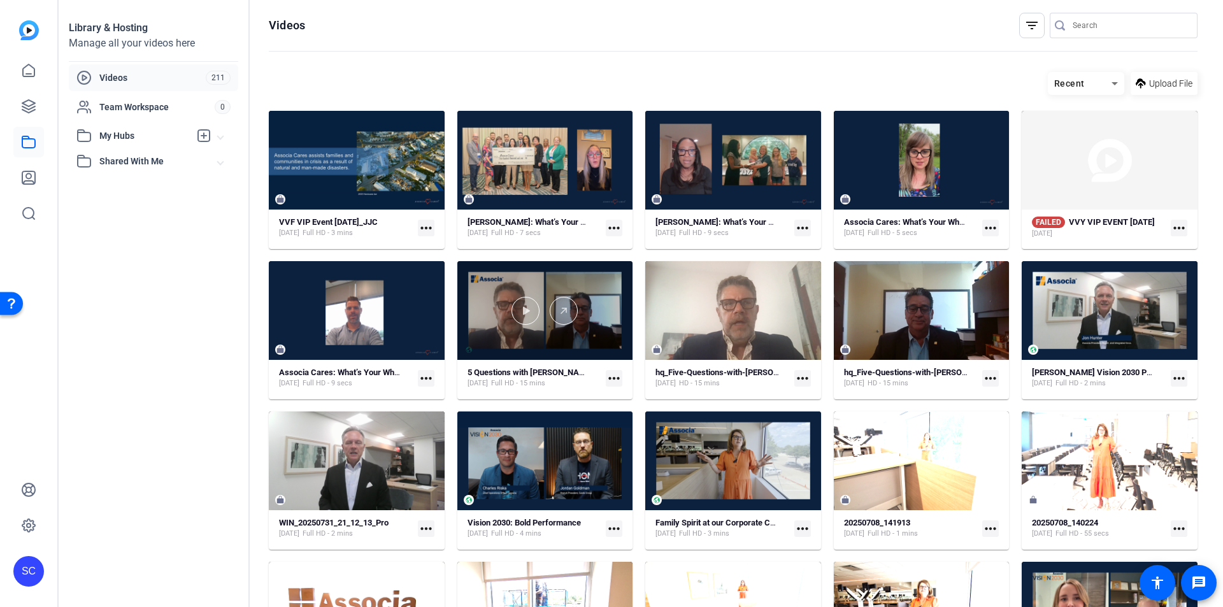
click at [568, 324] on div at bounding box center [545, 311] width 176 height 28
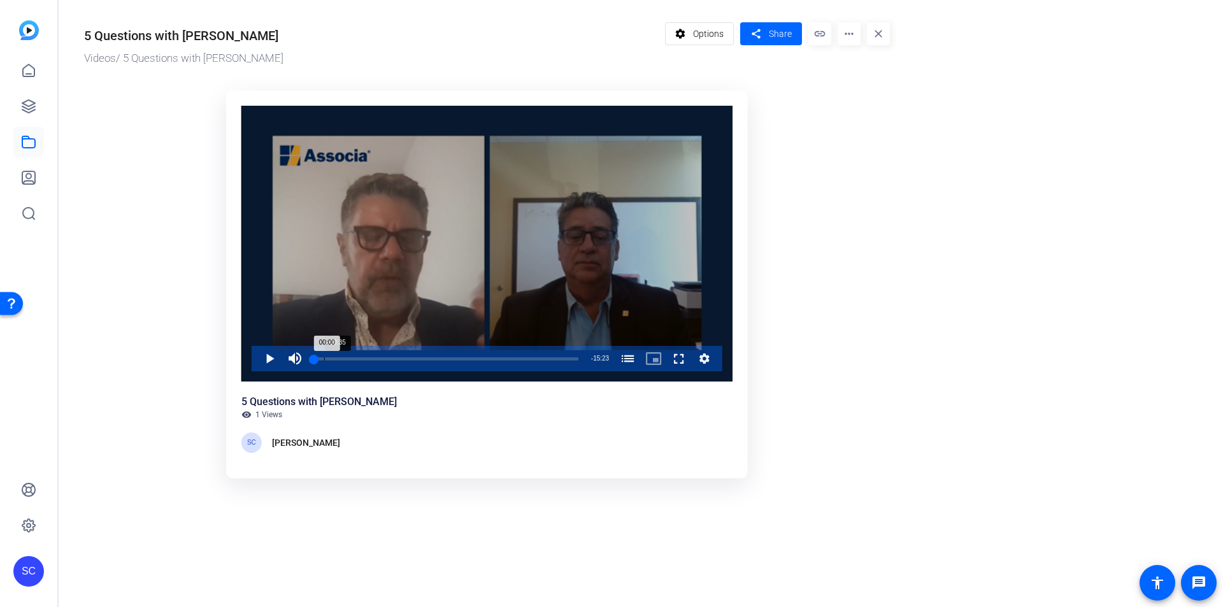
click at [330, 360] on div "Loaded : 0.00% 00:35 00:00" at bounding box center [446, 358] width 264 height 3
click at [343, 357] on div "Progress Bar" at bounding box center [337, 358] width 27 height 6
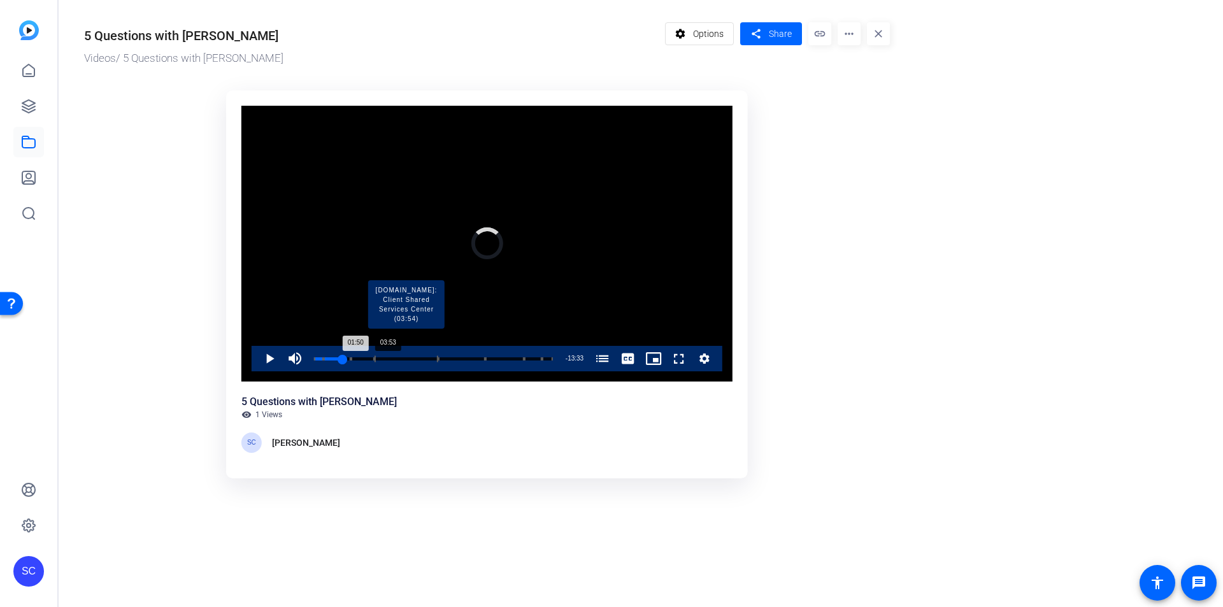
click at [375, 357] on div "Progress Bar" at bounding box center [407, 358] width 64 height 6
click at [327, 329] on video "Video Player" at bounding box center [486, 244] width 491 height 276
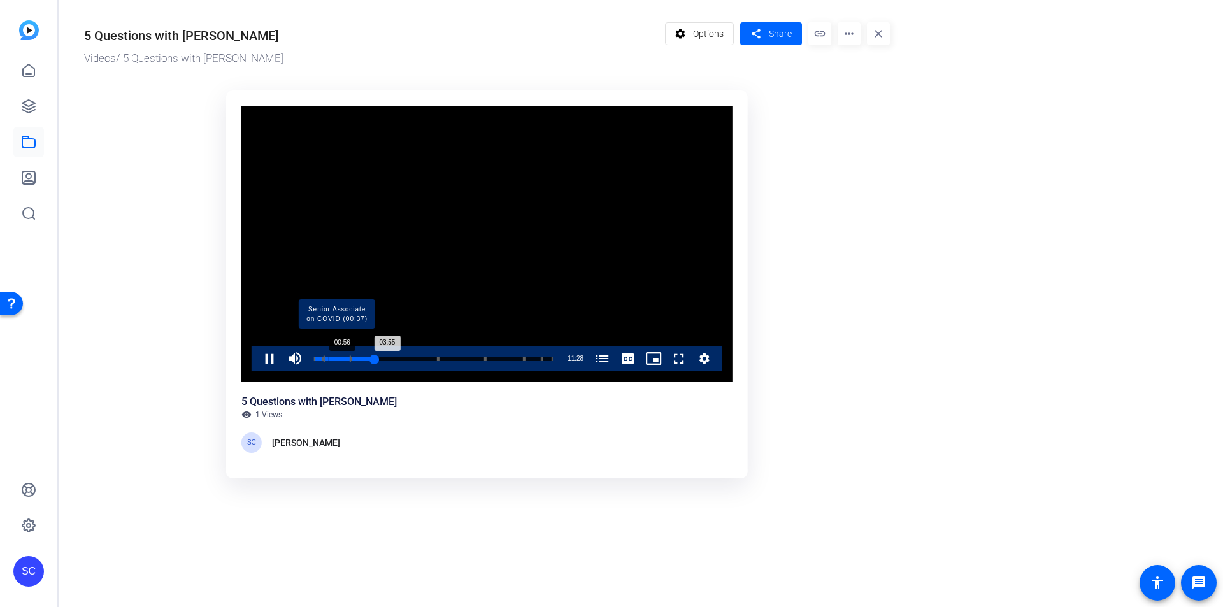
click at [329, 357] on div "Progress Bar" at bounding box center [337, 358] width 27 height 6
click at [318, 358] on div "Progress Bar" at bounding box center [319, 358] width 10 height 6
